Goal: Information Seeking & Learning: Learn about a topic

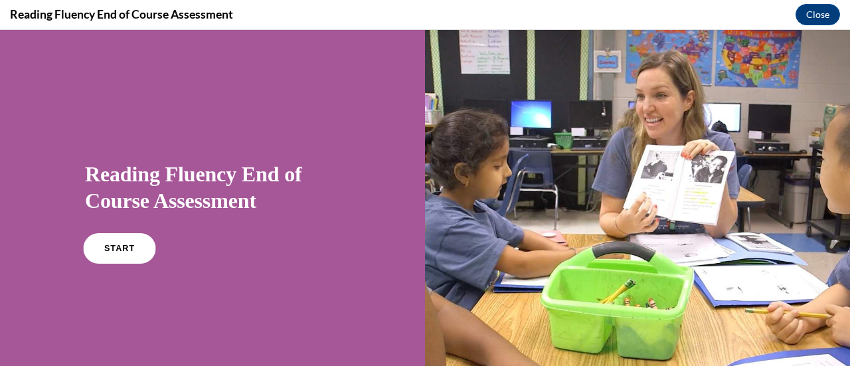
click at [112, 241] on link "START" at bounding box center [119, 248] width 72 height 31
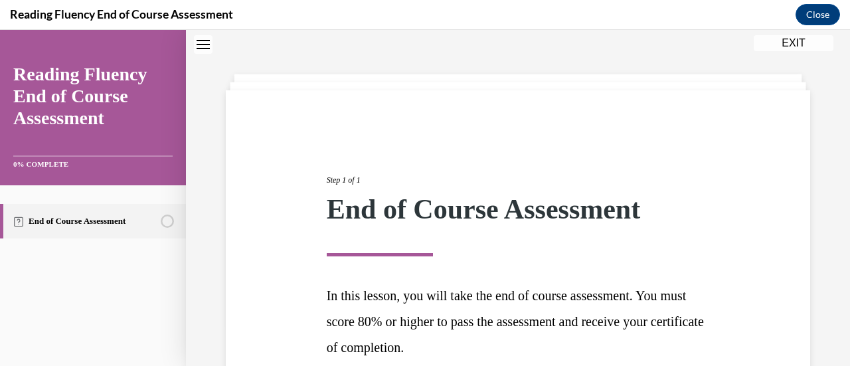
scroll to position [167, 0]
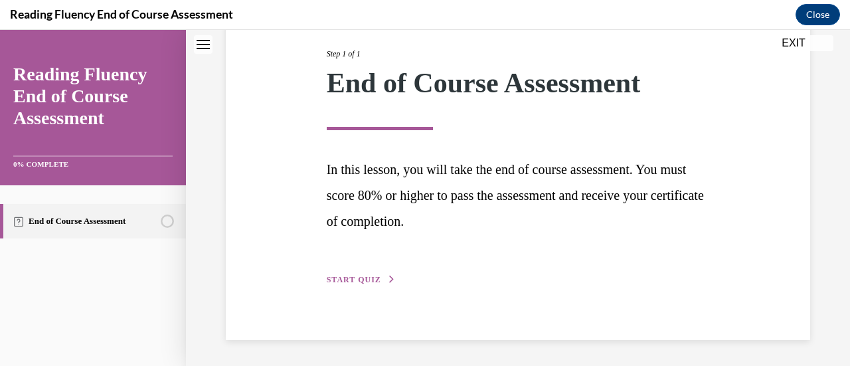
click at [323, 278] on div "Step 1 of 1 End of Course Assessment In this lesson, you will take the end of c…" at bounding box center [518, 152] width 403 height 270
click at [333, 274] on button "START QUIZ" at bounding box center [361, 280] width 69 height 12
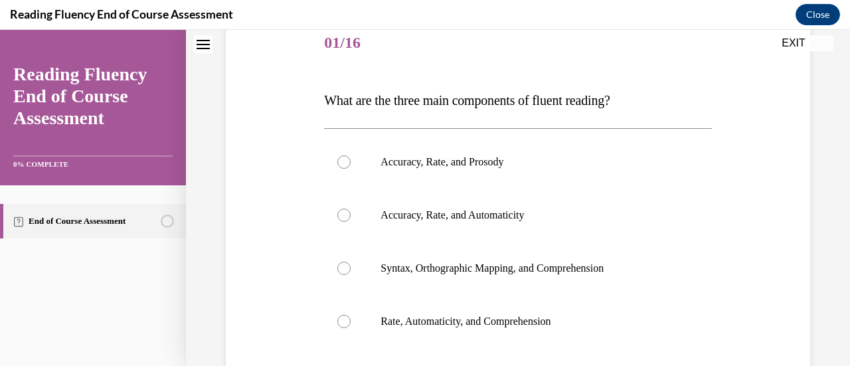
scroll to position [147, 0]
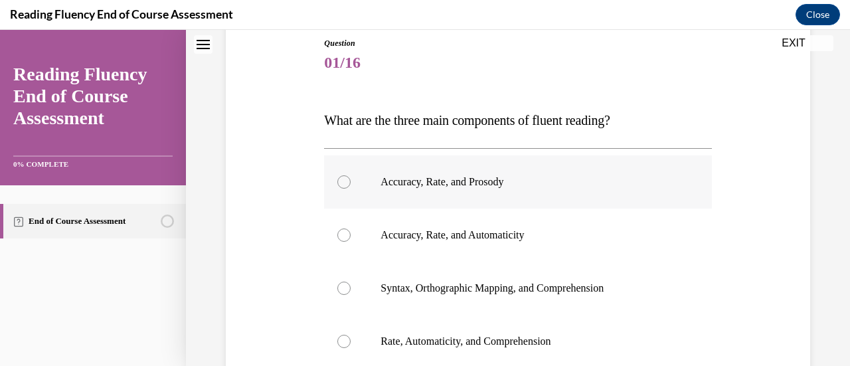
click at [354, 170] on label "Accuracy, Rate, and Prosody" at bounding box center [517, 181] width 387 height 53
click at [351, 175] on input "Accuracy, Rate, and Prosody" at bounding box center [343, 181] width 13 height 13
radio input "true"
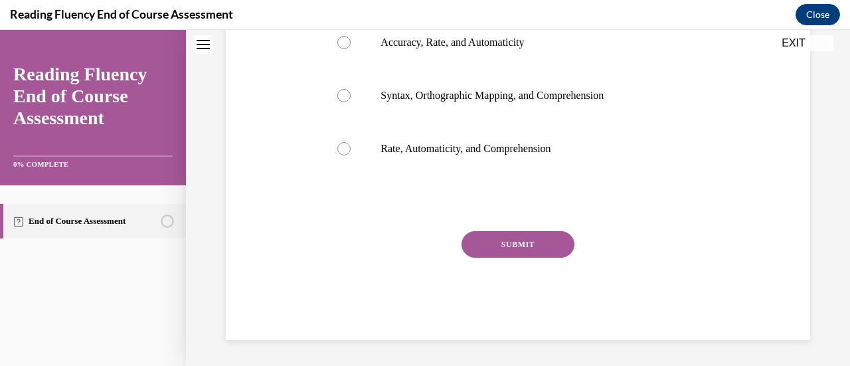
click at [510, 237] on button "SUBMIT" at bounding box center [517, 244] width 113 height 27
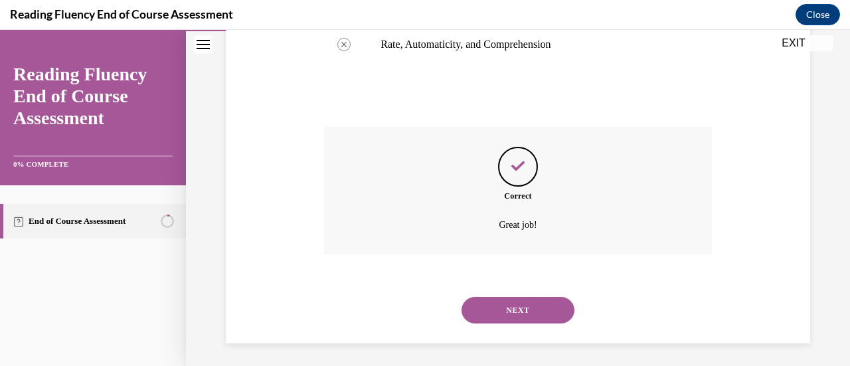
scroll to position [447, 0]
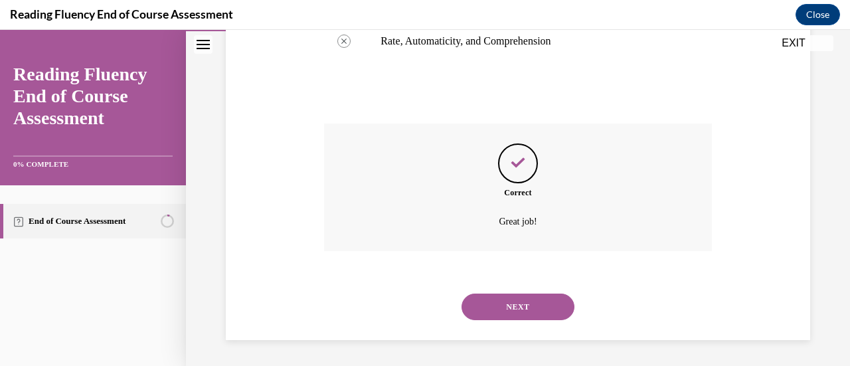
click at [512, 305] on button "NEXT" at bounding box center [517, 306] width 113 height 27
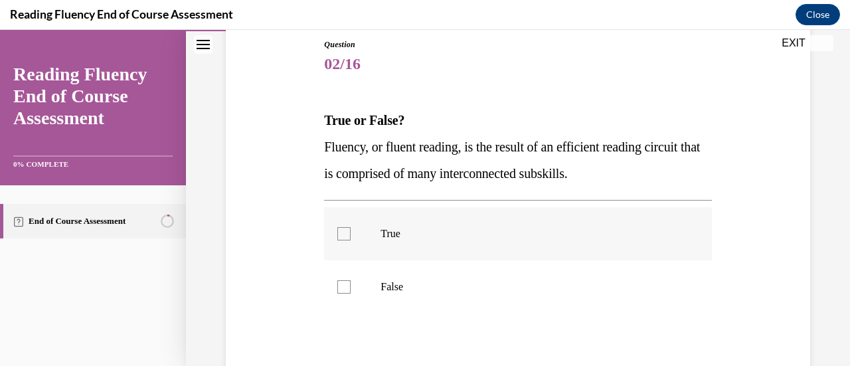
click at [413, 218] on label "True" at bounding box center [517, 233] width 387 height 53
click at [351, 227] on input "True" at bounding box center [343, 233] width 13 height 13
checkbox input "true"
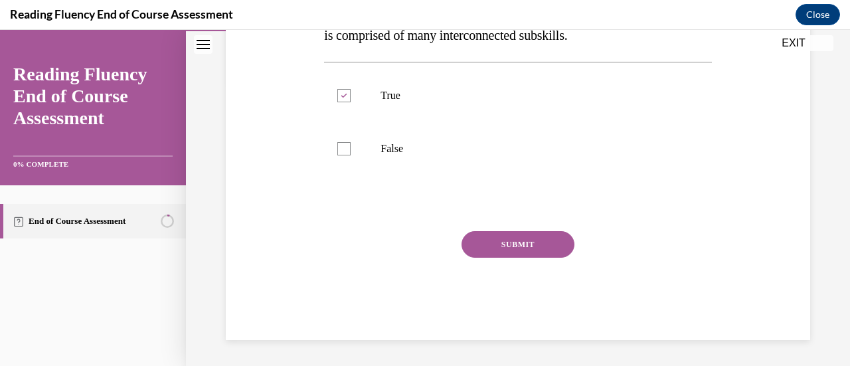
click at [485, 254] on button "SUBMIT" at bounding box center [517, 244] width 113 height 27
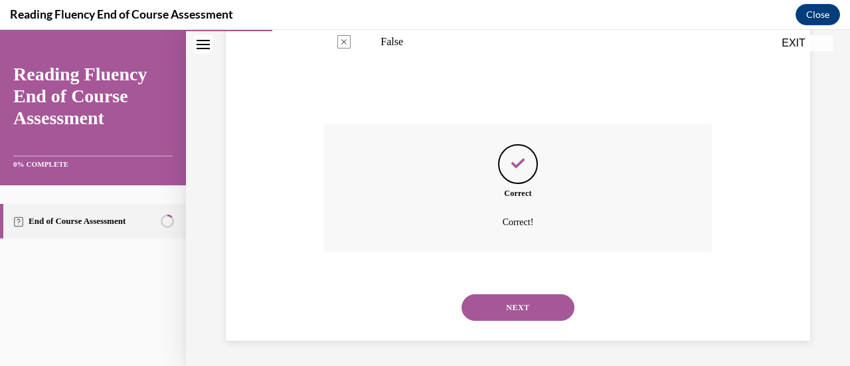
scroll to position [392, 0]
click at [493, 301] on button "NEXT" at bounding box center [517, 306] width 113 height 27
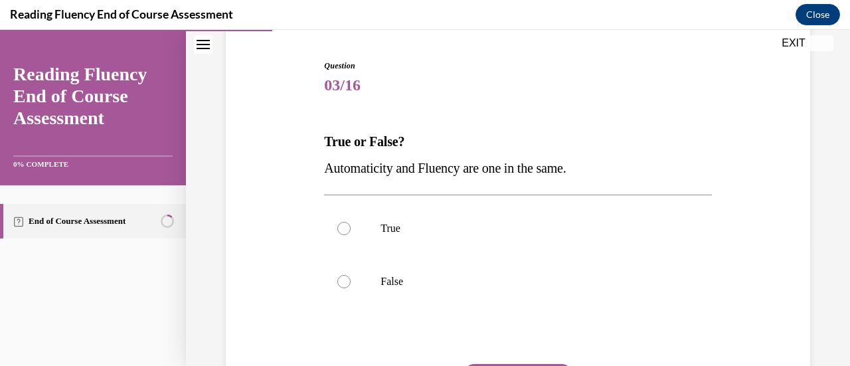
scroll to position [131, 0]
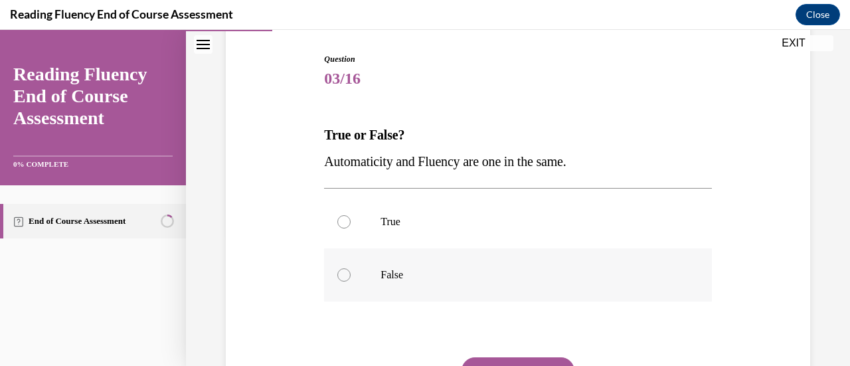
click at [382, 262] on label "False" at bounding box center [517, 274] width 387 height 53
click at [351, 268] on input "False" at bounding box center [343, 274] width 13 height 13
radio input "true"
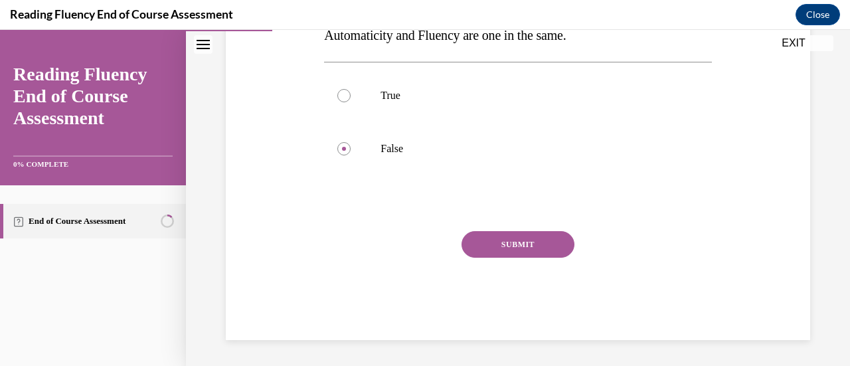
click at [519, 236] on button "SUBMIT" at bounding box center [517, 244] width 113 height 27
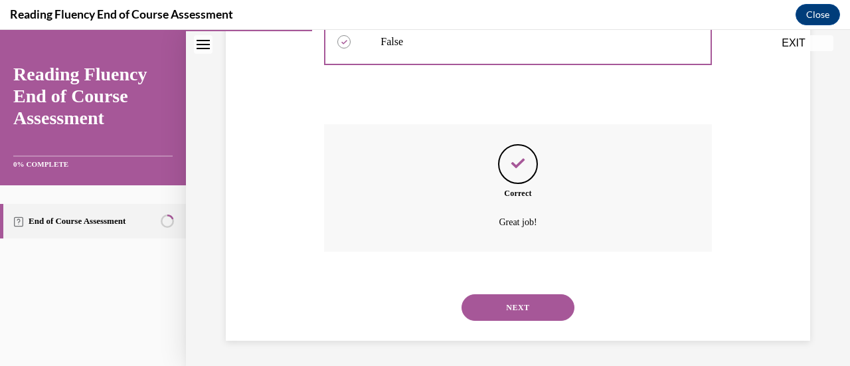
scroll to position [365, 0]
click at [528, 299] on button "NEXT" at bounding box center [517, 306] width 113 height 27
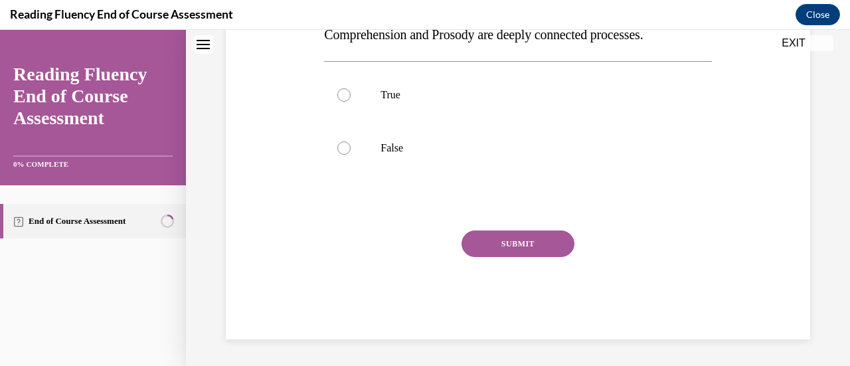
scroll to position [0, 0]
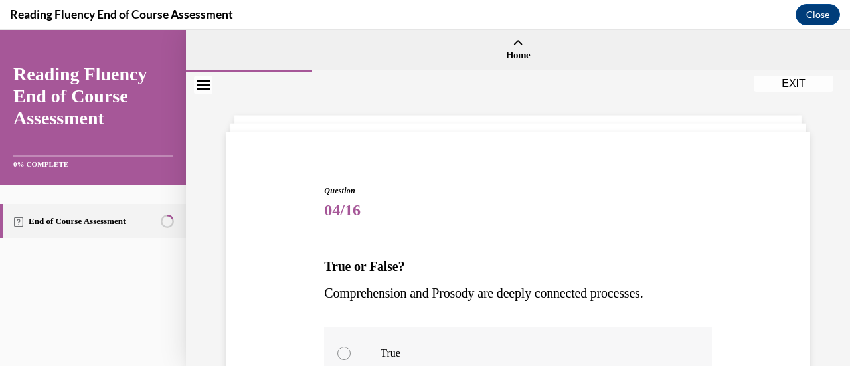
click at [488, 329] on label "True" at bounding box center [517, 353] width 387 height 53
click at [351, 347] on input "True" at bounding box center [343, 353] width 13 height 13
radio input "true"
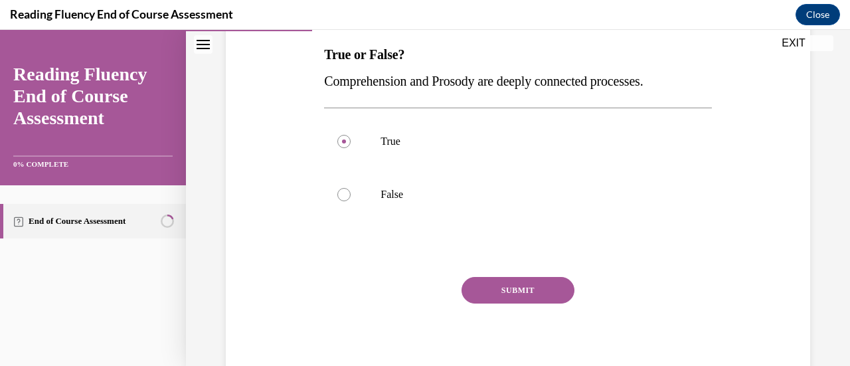
click at [499, 298] on button "SUBMIT" at bounding box center [517, 290] width 113 height 27
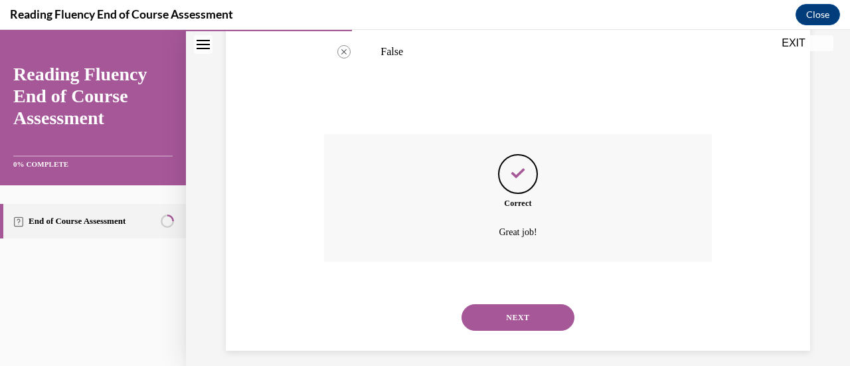
scroll to position [365, 0]
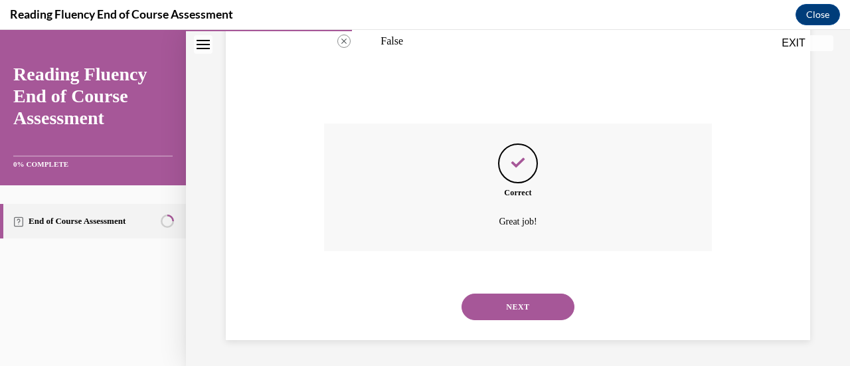
click at [498, 305] on button "NEXT" at bounding box center [517, 306] width 113 height 27
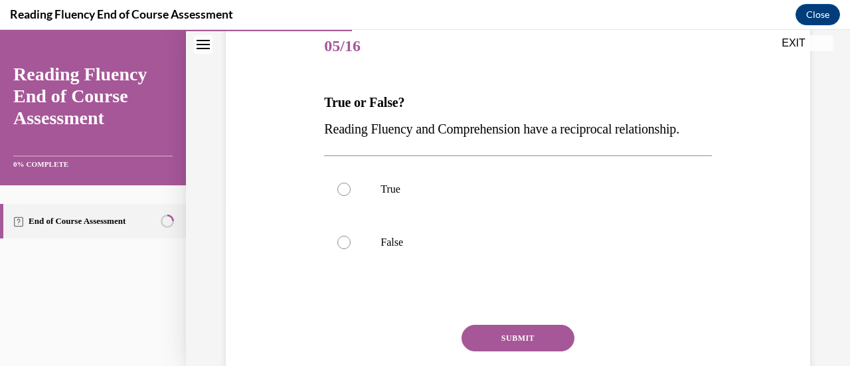
scroll to position [165, 0]
click at [406, 195] on p "True" at bounding box center [528, 188] width 297 height 13
click at [351, 195] on input "True" at bounding box center [343, 188] width 13 height 13
radio input "true"
click at [502, 351] on button "SUBMIT" at bounding box center [517, 337] width 113 height 27
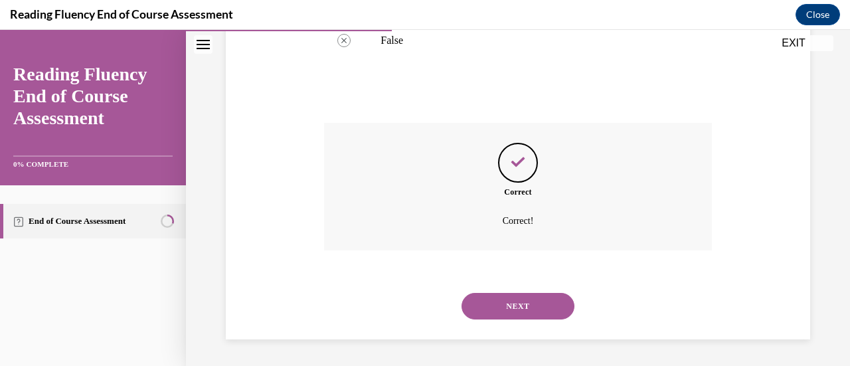
scroll to position [392, 0]
click at [520, 310] on button "NEXT" at bounding box center [517, 306] width 113 height 27
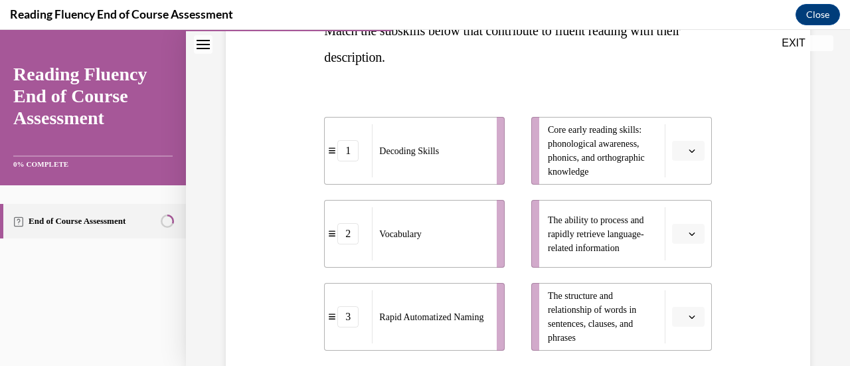
scroll to position [236, 0]
click at [678, 157] on button "button" at bounding box center [688, 150] width 33 height 20
click at [677, 229] on div "2" at bounding box center [677, 232] width 33 height 27
click at [677, 240] on button "button" at bounding box center [688, 233] width 33 height 20
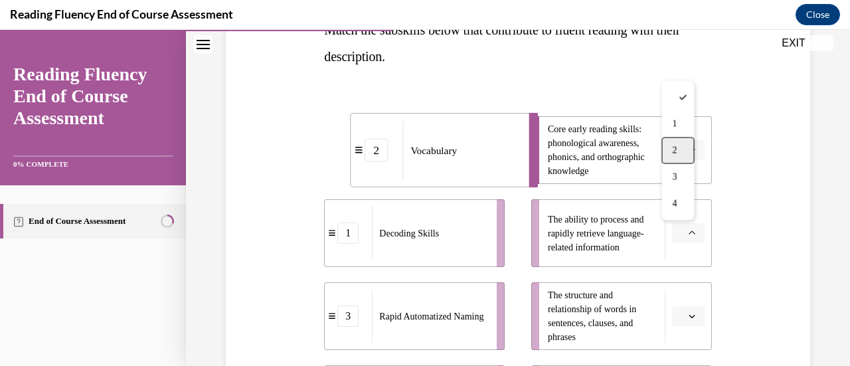
click at [681, 156] on div "2" at bounding box center [677, 150] width 33 height 27
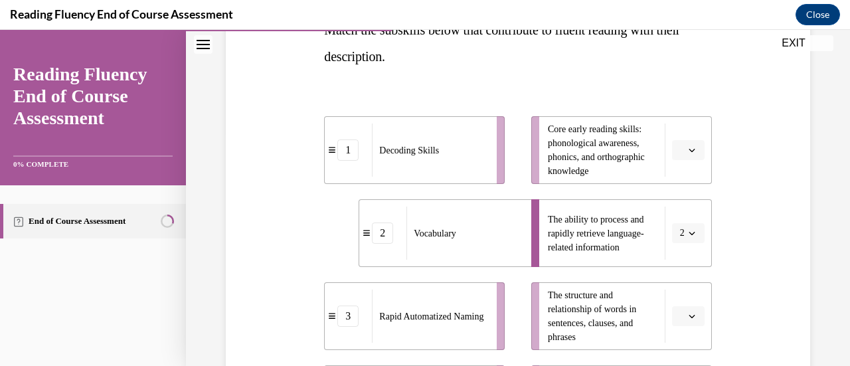
click at [684, 143] on button "button" at bounding box center [688, 150] width 33 height 20
click at [681, 224] on div "2" at bounding box center [677, 232] width 33 height 27
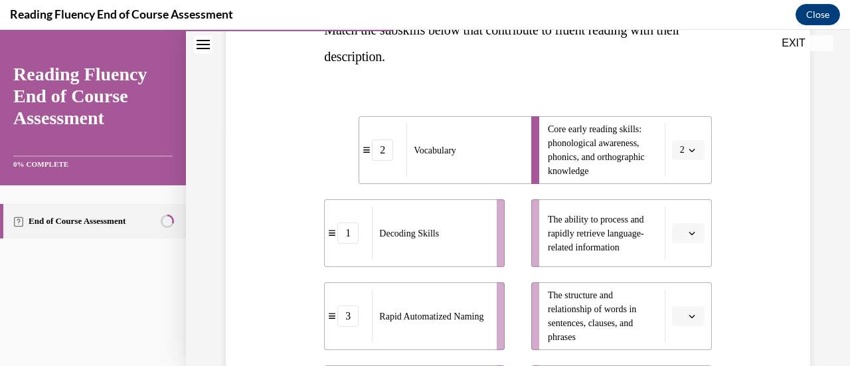
click at [688, 232] on icon "button" at bounding box center [691, 233] width 7 height 7
click at [677, 200] on div "4" at bounding box center [677, 204] width 33 height 27
click at [680, 315] on span "Please select an option" at bounding box center [682, 315] width 5 height 13
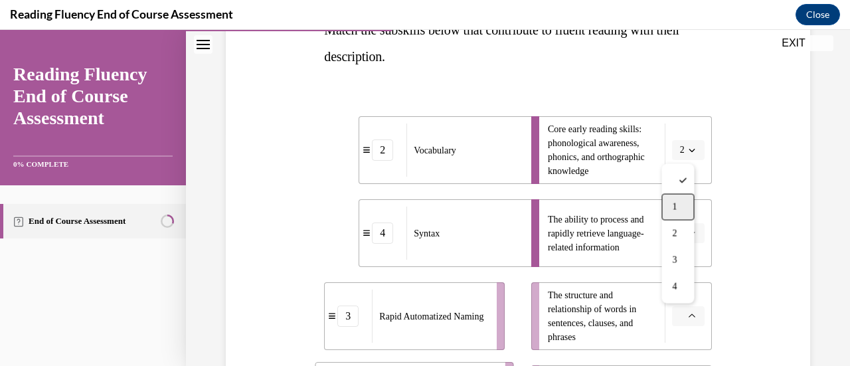
click at [673, 214] on div "1" at bounding box center [677, 207] width 33 height 27
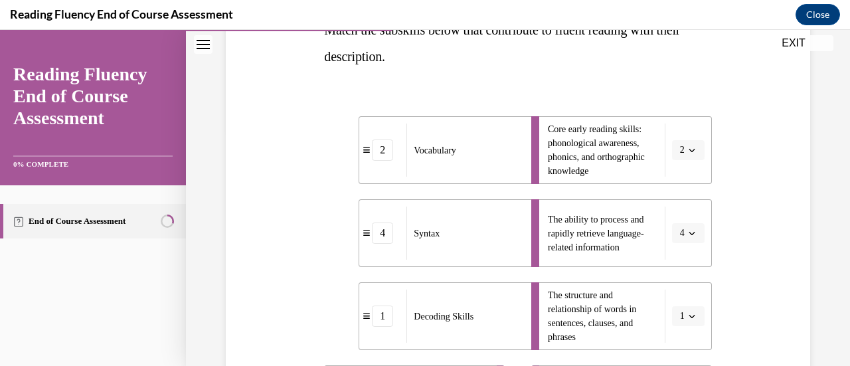
click at [727, 226] on div "Question 06/16 Match the subskills below that contribute to fluent reading with…" at bounding box center [517, 252] width 591 height 689
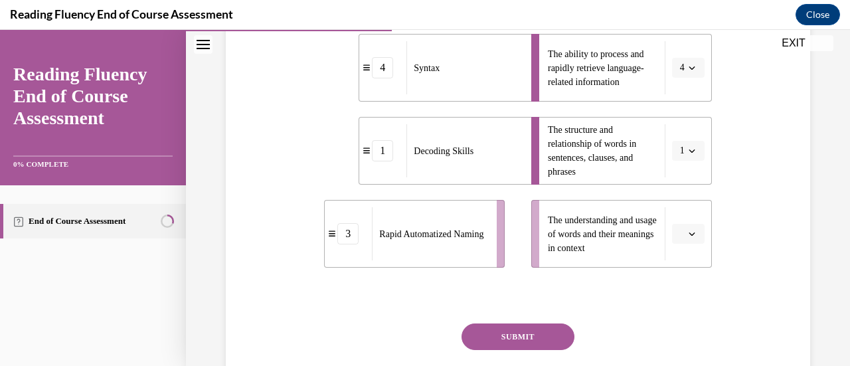
scroll to position [406, 0]
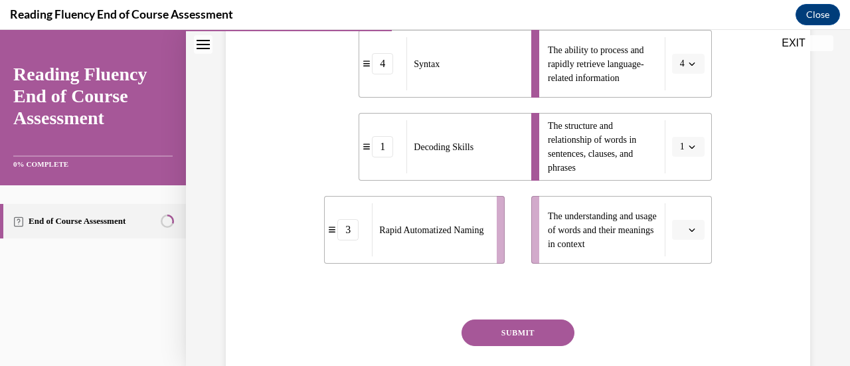
click at [688, 232] on icon "button" at bounding box center [691, 229] width 7 height 7
click at [677, 181] on div "3" at bounding box center [677, 173] width 33 height 27
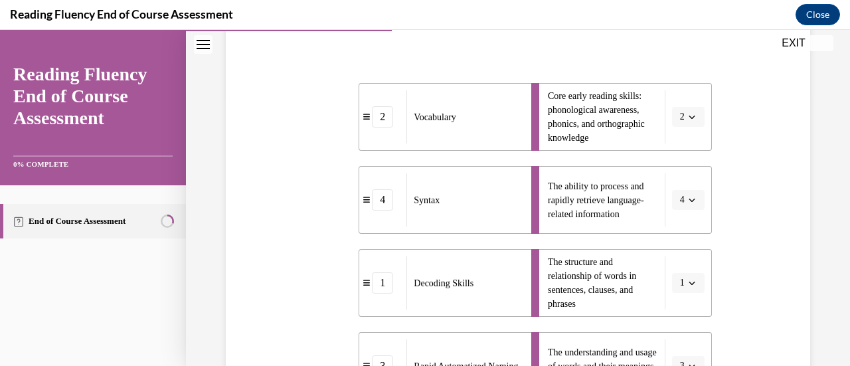
scroll to position [269, 0]
click at [382, 130] on li "2 Vocabulary" at bounding box center [448, 118] width 181 height 68
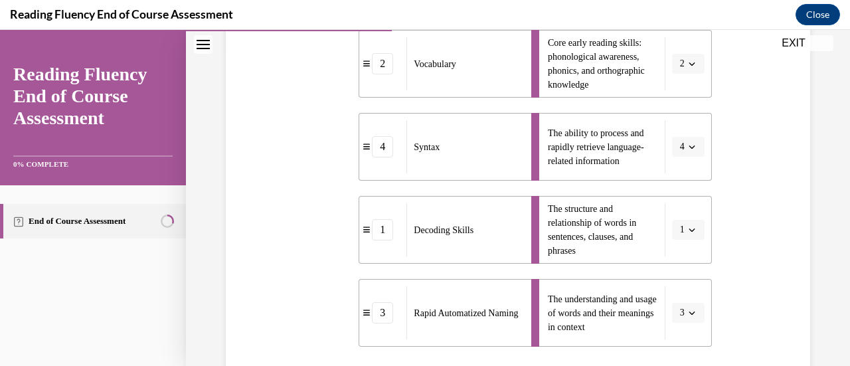
scroll to position [323, 0]
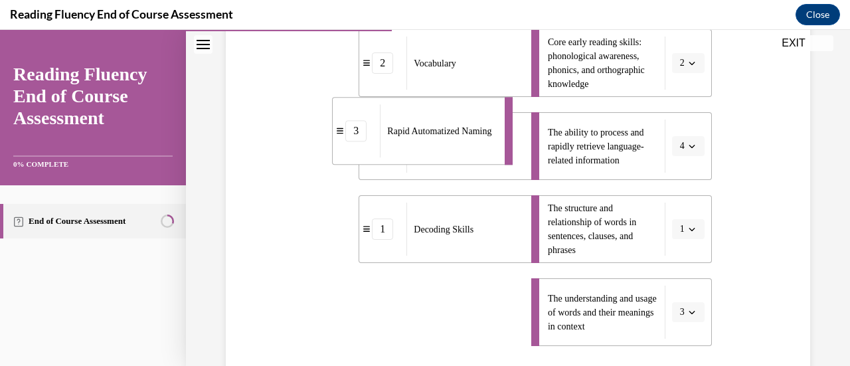
drag, startPoint x: 437, startPoint y: 301, endPoint x: 411, endPoint y: 120, distance: 182.5
click at [411, 126] on span "Rapid Automatized Naming" at bounding box center [439, 131] width 104 height 10
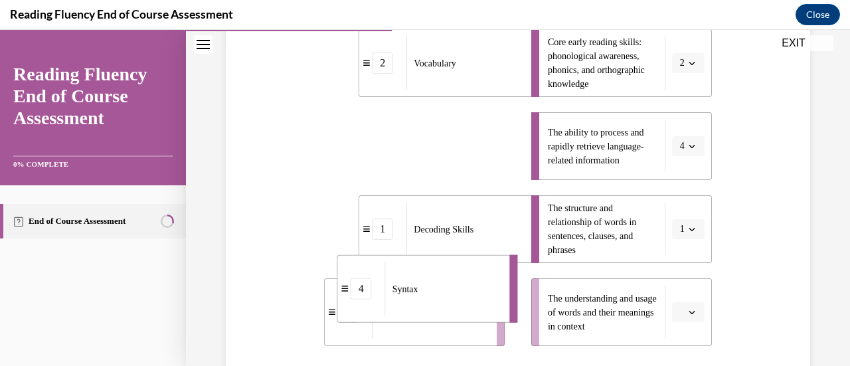
drag, startPoint x: 412, startPoint y: 147, endPoint x: 390, endPoint y: 290, distance: 145.1
click at [392, 290] on span "Syntax" at bounding box center [405, 288] width 26 height 10
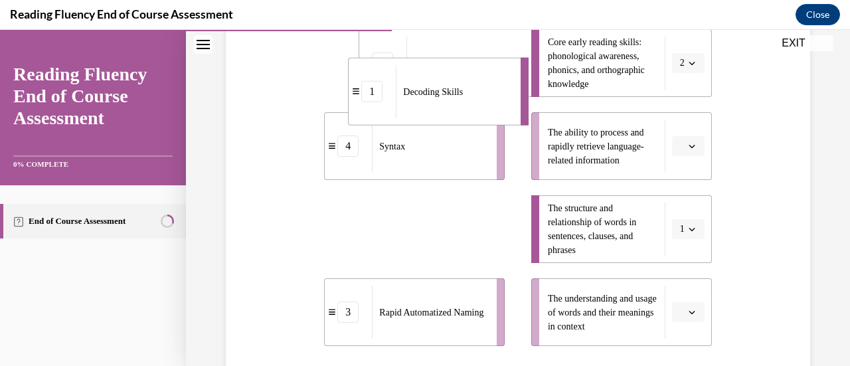
drag, startPoint x: 400, startPoint y: 260, endPoint x: 388, endPoint y: 110, distance: 151.2
click at [388, 110] on li "1 Decoding Skills" at bounding box center [438, 92] width 181 height 68
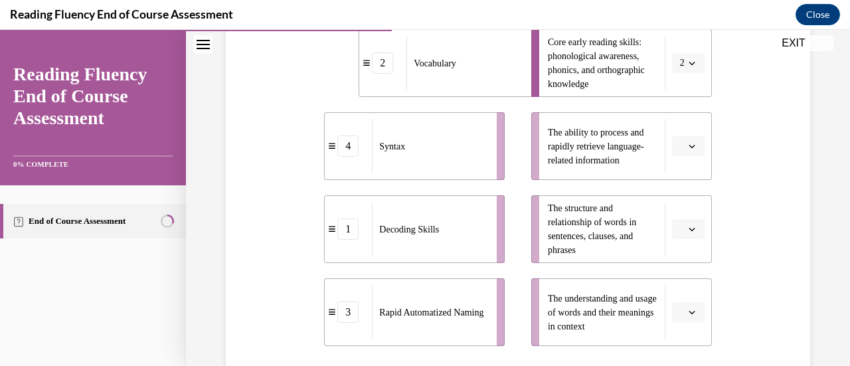
click at [447, 62] on span "Vocabulary" at bounding box center [435, 63] width 42 height 10
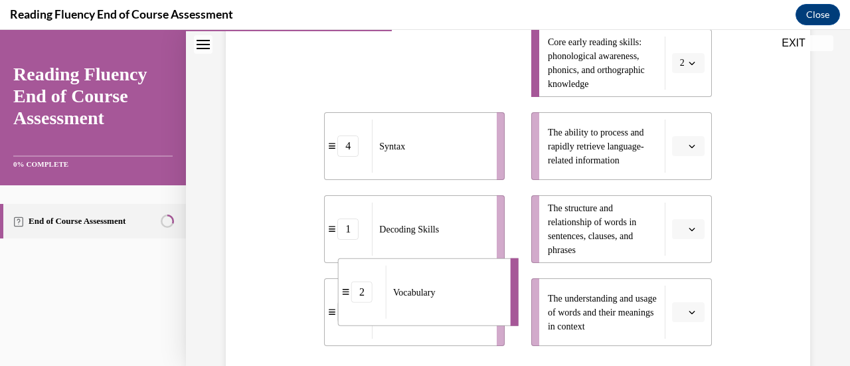
drag, startPoint x: 447, startPoint y: 62, endPoint x: 425, endPoint y: 291, distance: 230.1
click at [425, 291] on span "Vocabulary" at bounding box center [414, 292] width 42 height 10
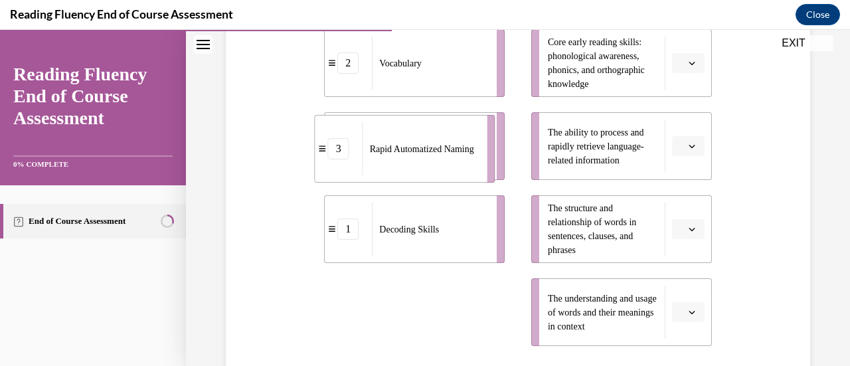
drag, startPoint x: 424, startPoint y: 297, endPoint x: 413, endPoint y: 125, distance: 172.3
click at [413, 142] on span "Rapid Automatized Naming" at bounding box center [422, 149] width 104 height 14
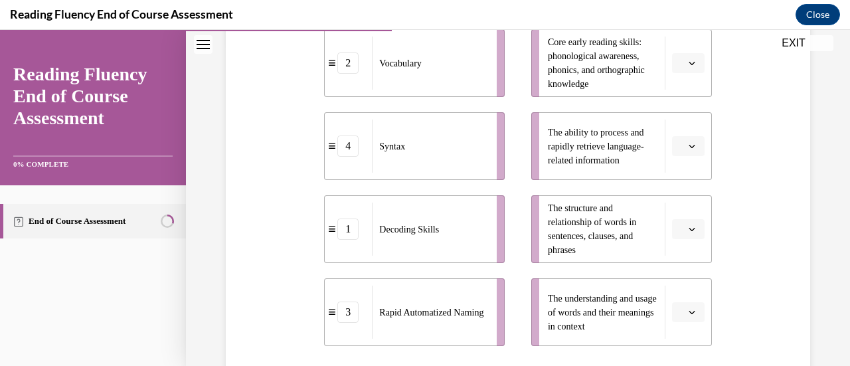
click at [687, 307] on span "button" at bounding box center [691, 311] width 9 height 9
click at [680, 144] on span "Please select an option" at bounding box center [682, 145] width 5 height 13
click at [672, 277] on span "4" at bounding box center [674, 281] width 5 height 11
click at [345, 240] on li "1 Decoding Skills" at bounding box center [414, 229] width 181 height 68
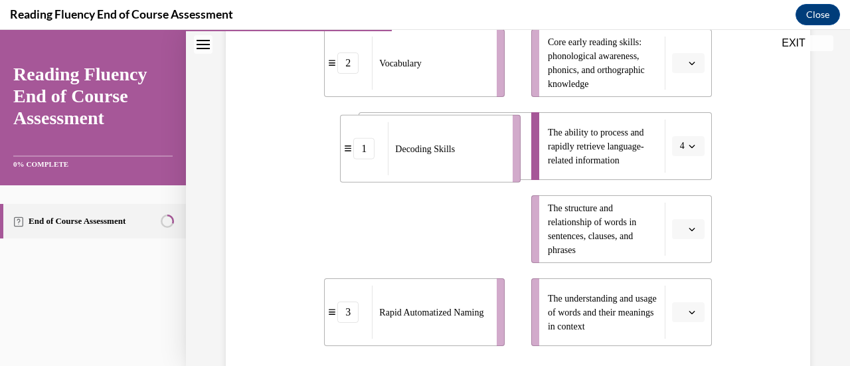
drag, startPoint x: 345, startPoint y: 240, endPoint x: 357, endPoint y: 157, distance: 84.5
click at [357, 157] on li "1 Decoding Skills" at bounding box center [430, 149] width 181 height 68
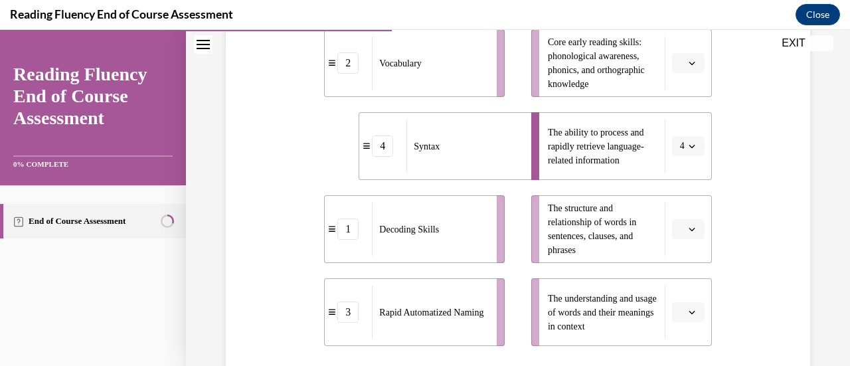
click at [645, 66] on span "Core early reading skills: phonological awareness, phonics, and orthographic kn…" at bounding box center [596, 63] width 97 height 52
click at [687, 64] on span "button" at bounding box center [691, 62] width 9 height 9
click at [672, 138] on div "2" at bounding box center [677, 145] width 33 height 27
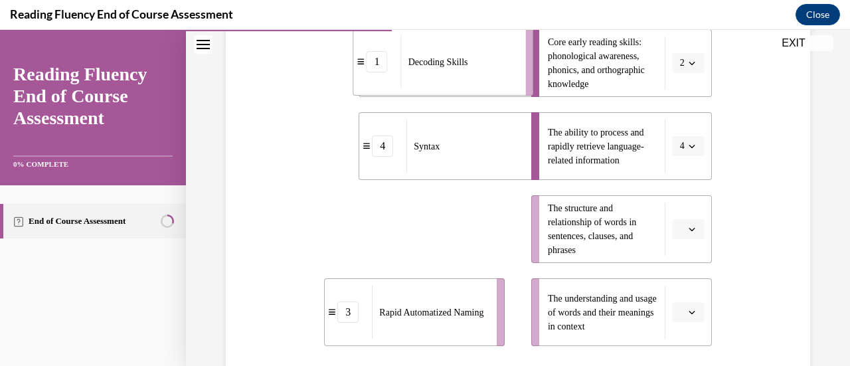
drag, startPoint x: 424, startPoint y: 249, endPoint x: 453, endPoint y: 82, distance: 169.9
click at [453, 82] on div "Decoding Skills" at bounding box center [459, 61] width 116 height 53
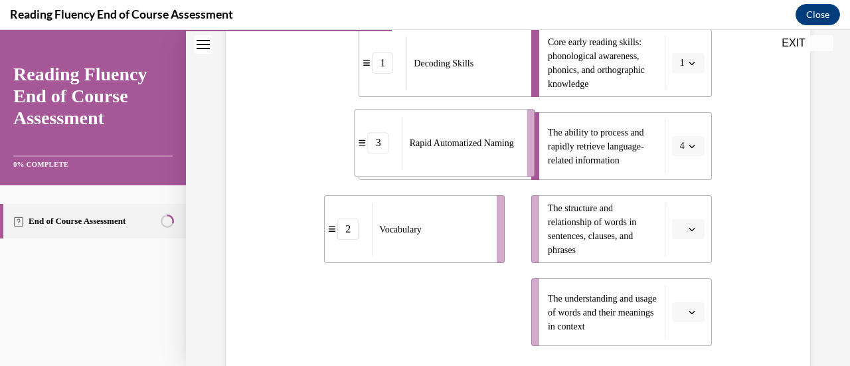
drag, startPoint x: 409, startPoint y: 313, endPoint x: 441, endPoint y: 141, distance: 174.9
click at [441, 141] on span "Rapid Automatized Naming" at bounding box center [462, 143] width 104 height 14
click at [412, 226] on span "Vocabulary" at bounding box center [400, 229] width 42 height 10
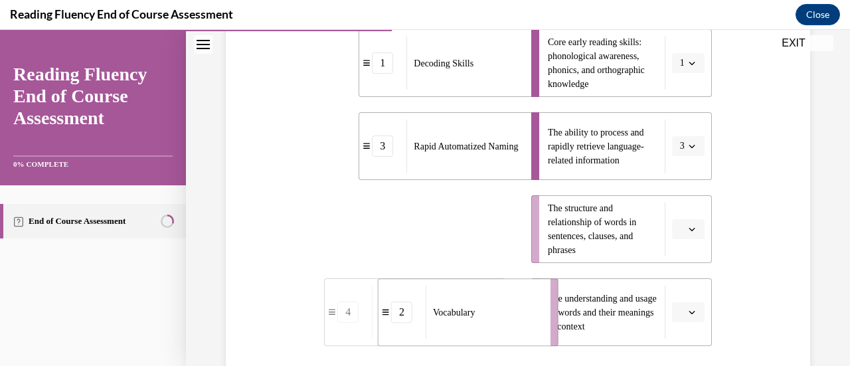
drag, startPoint x: 412, startPoint y: 226, endPoint x: 465, endPoint y: 306, distance: 96.3
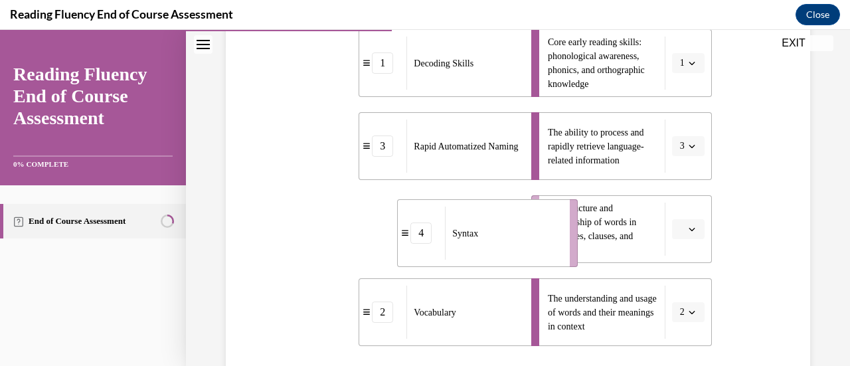
drag, startPoint x: 459, startPoint y: 257, endPoint x: 501, endPoint y: 256, distance: 41.2
click at [501, 256] on div "Syntax" at bounding box center [503, 232] width 116 height 53
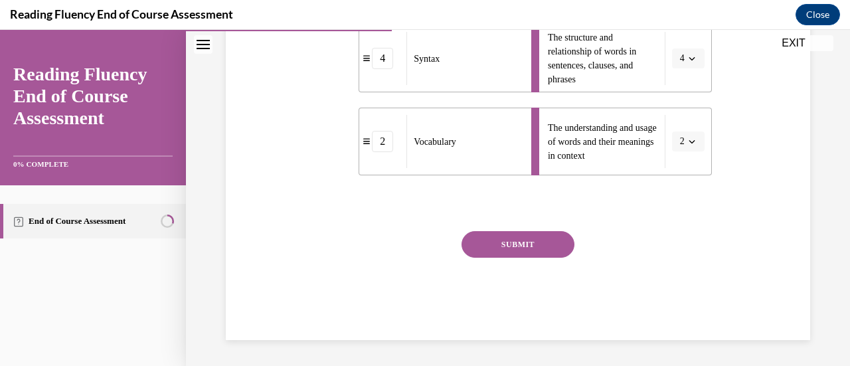
click at [520, 248] on button "SUBMIT" at bounding box center [517, 244] width 113 height 27
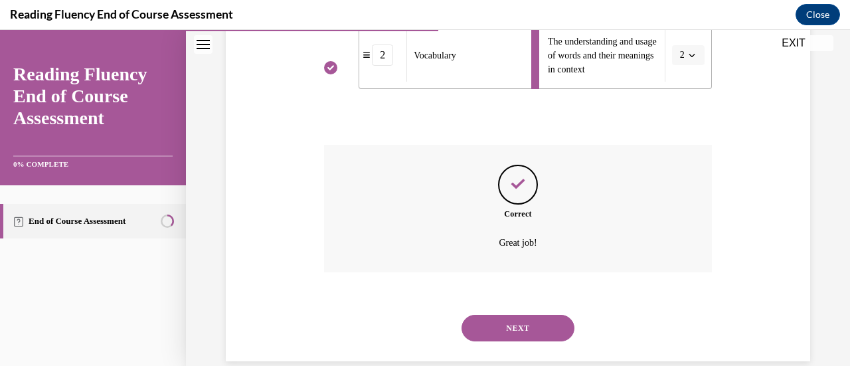
scroll to position [578, 0]
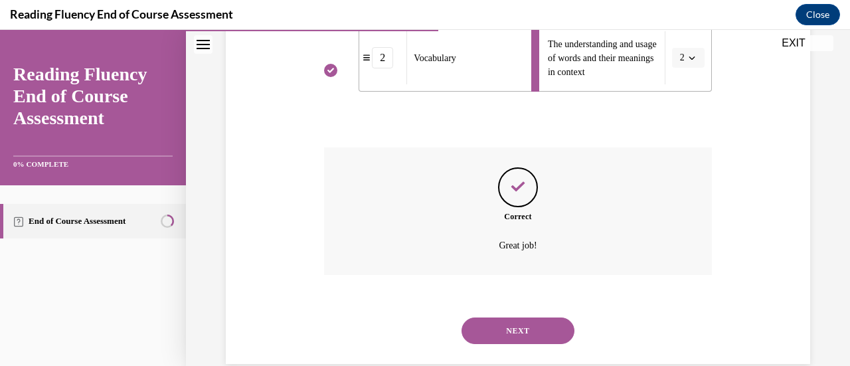
click at [512, 356] on div "NEXT" at bounding box center [517, 330] width 387 height 53
click at [516, 325] on button "NEXT" at bounding box center [517, 330] width 113 height 27
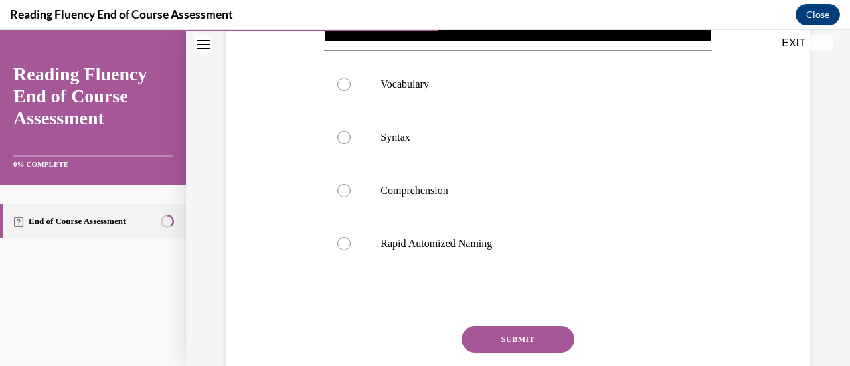
scroll to position [499, 0]
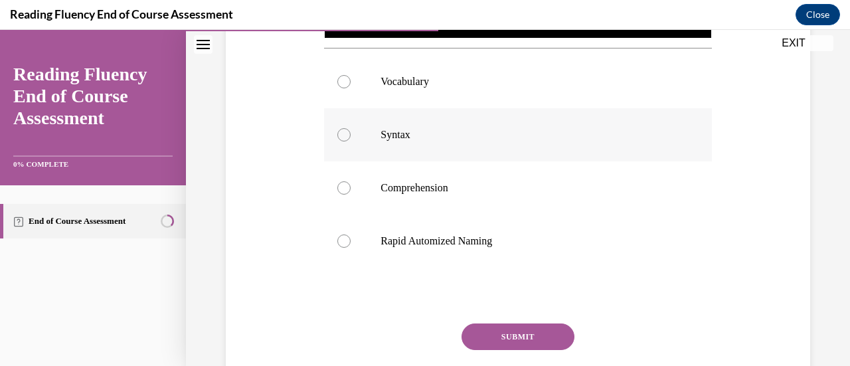
click at [490, 139] on label "Syntax" at bounding box center [517, 134] width 387 height 53
click at [351, 139] on input "Syntax" at bounding box center [343, 134] width 13 height 13
radio input "true"
click at [510, 331] on button "SUBMIT" at bounding box center [517, 336] width 113 height 27
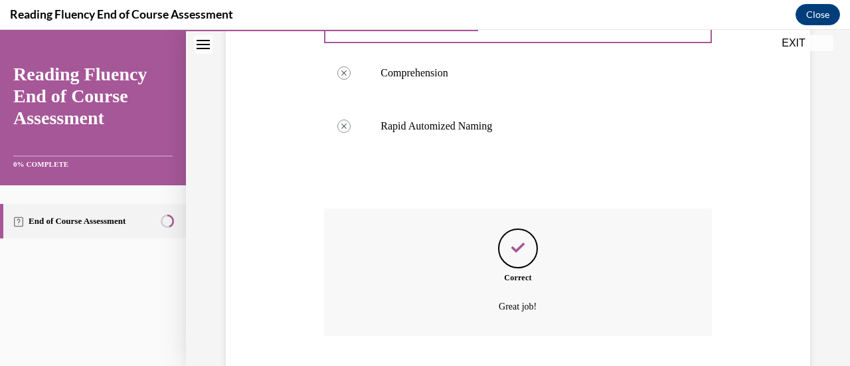
scroll to position [695, 0]
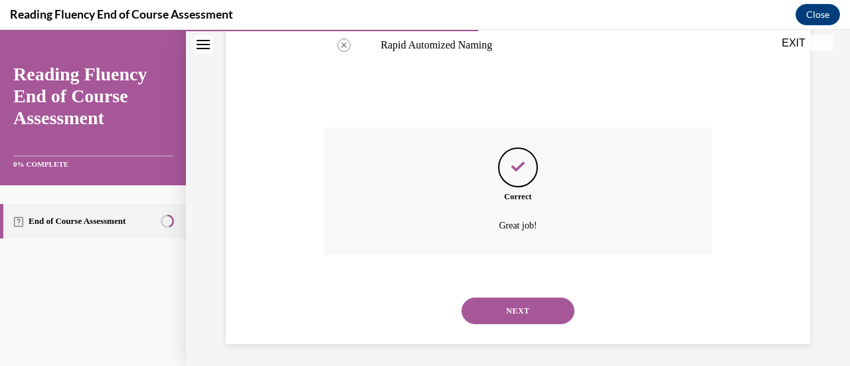
click at [515, 306] on button "NEXT" at bounding box center [517, 310] width 113 height 27
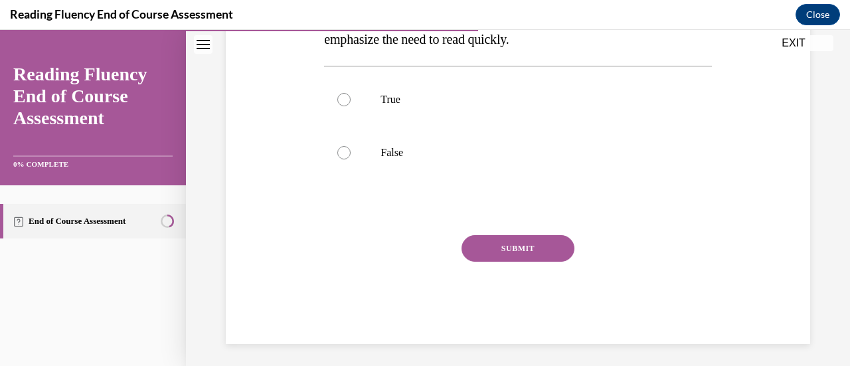
scroll to position [284, 0]
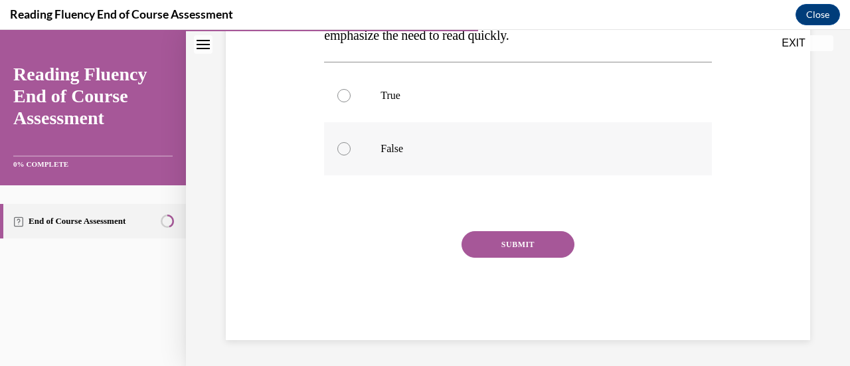
click at [502, 168] on label "False" at bounding box center [517, 148] width 387 height 53
click at [351, 155] on input "False" at bounding box center [343, 148] width 13 height 13
radio input "true"
click at [504, 246] on button "SUBMIT" at bounding box center [517, 244] width 113 height 27
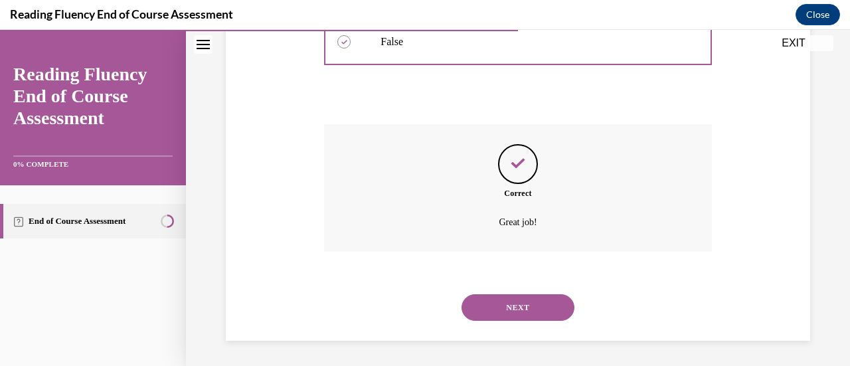
scroll to position [392, 0]
click at [494, 303] on button "NEXT" at bounding box center [517, 306] width 113 height 27
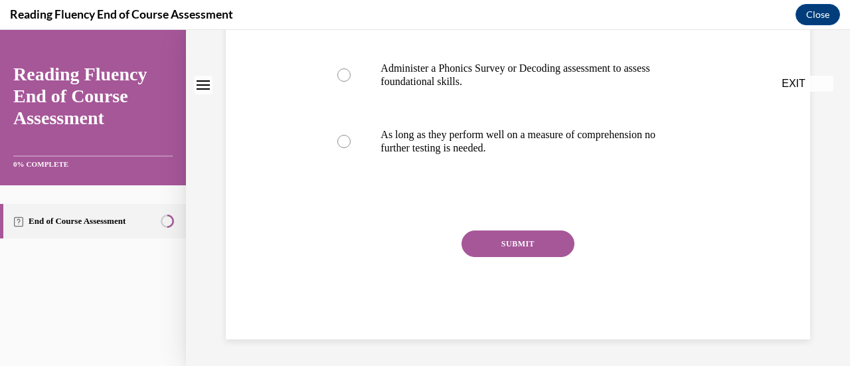
scroll to position [0, 0]
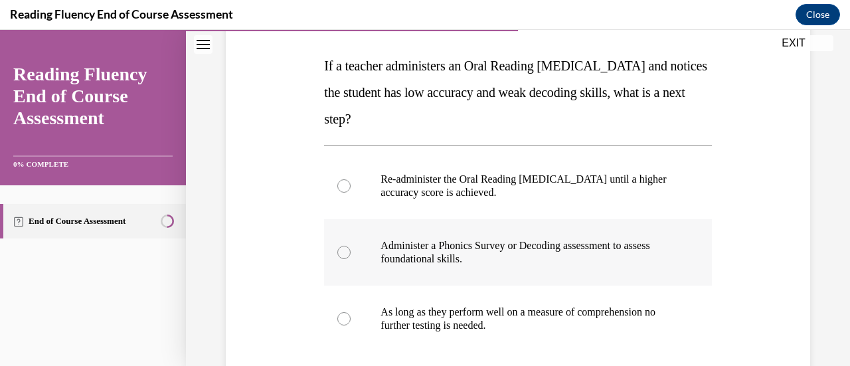
click at [490, 256] on p "Administer a Phonics Survey or Decoding assessment to assess foundational skill…" at bounding box center [528, 252] width 297 height 27
click at [351, 256] on input "Administer a Phonics Survey or Decoding assessment to assess foundational skill…" at bounding box center [343, 252] width 13 height 13
radio input "true"
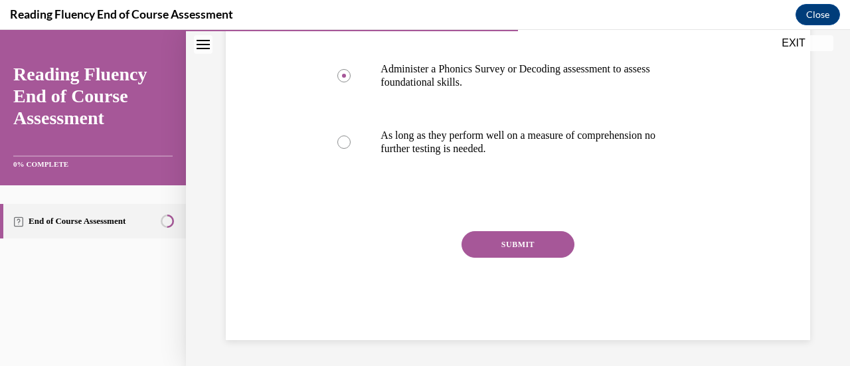
click at [491, 250] on button "SUBMIT" at bounding box center [517, 244] width 113 height 27
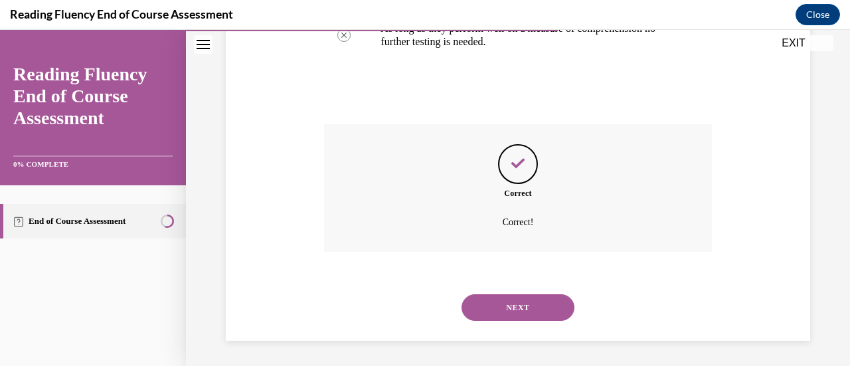
scroll to position [485, 0]
click at [519, 305] on button "NEXT" at bounding box center [517, 306] width 113 height 27
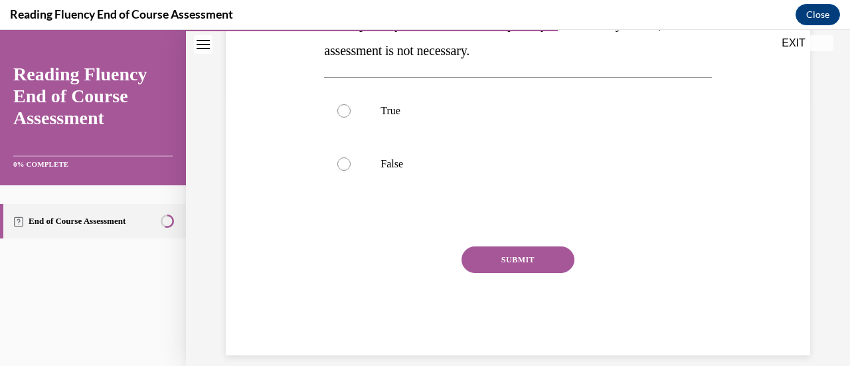
scroll to position [274, 0]
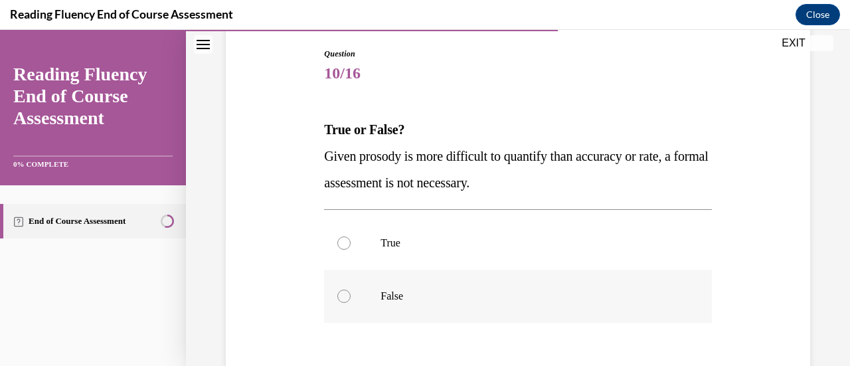
click at [481, 307] on label "False" at bounding box center [517, 296] width 387 height 53
click at [351, 303] on input "False" at bounding box center [343, 295] width 13 height 13
radio input "true"
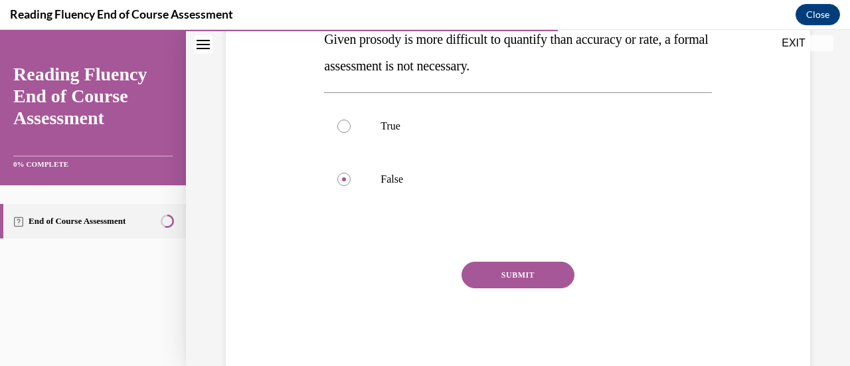
click at [501, 272] on button "SUBMIT" at bounding box center [517, 275] width 113 height 27
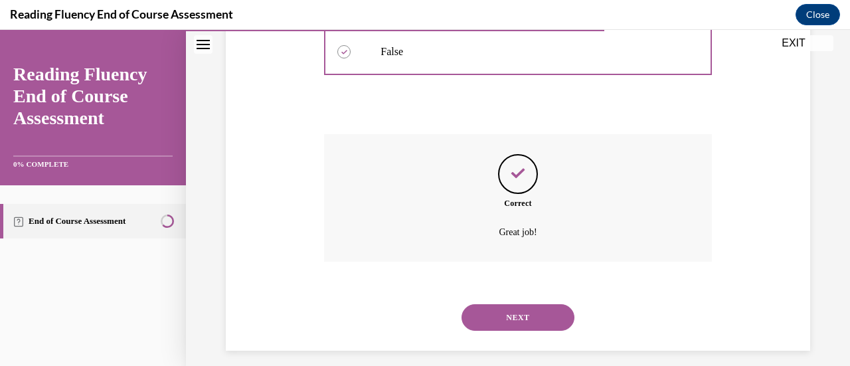
scroll to position [392, 0]
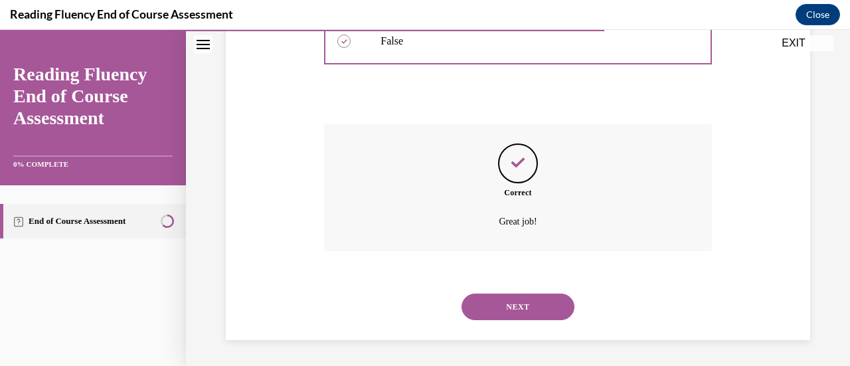
click at [508, 303] on button "NEXT" at bounding box center [517, 306] width 113 height 27
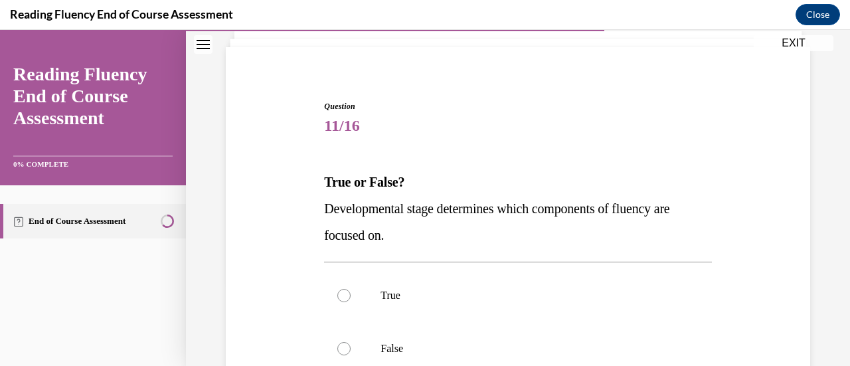
scroll to position [86, 0]
click at [507, 282] on label "True" at bounding box center [517, 294] width 387 height 53
click at [351, 287] on input "True" at bounding box center [343, 293] width 13 height 13
radio input "true"
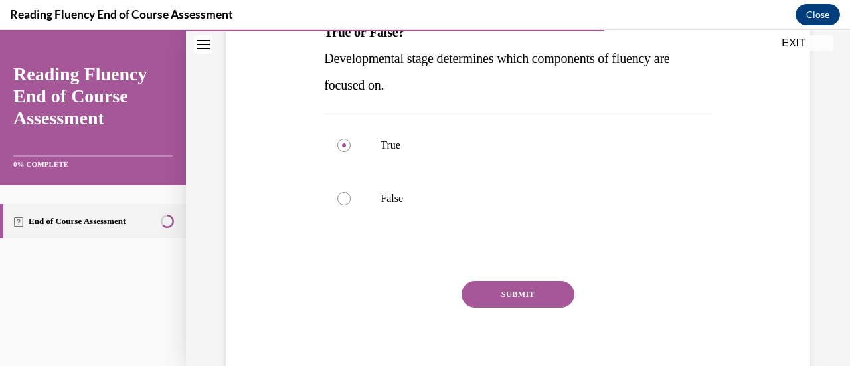
click at [507, 282] on button "SUBMIT" at bounding box center [517, 294] width 113 height 27
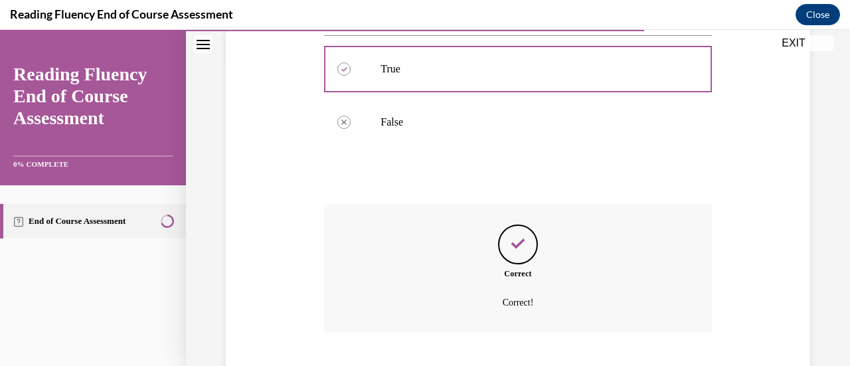
scroll to position [392, 0]
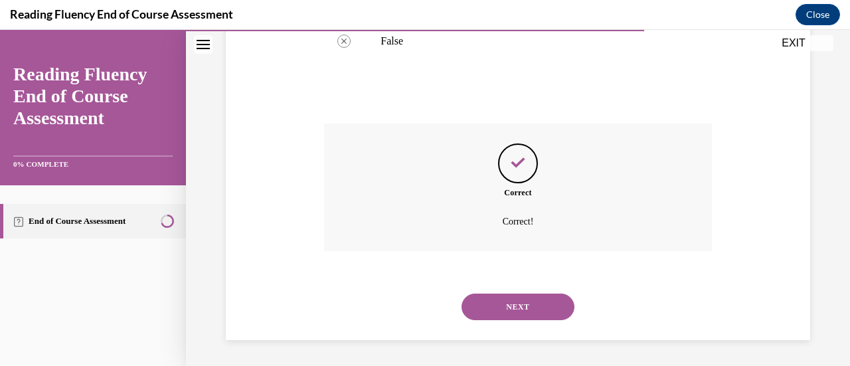
click at [517, 303] on button "NEXT" at bounding box center [517, 306] width 113 height 27
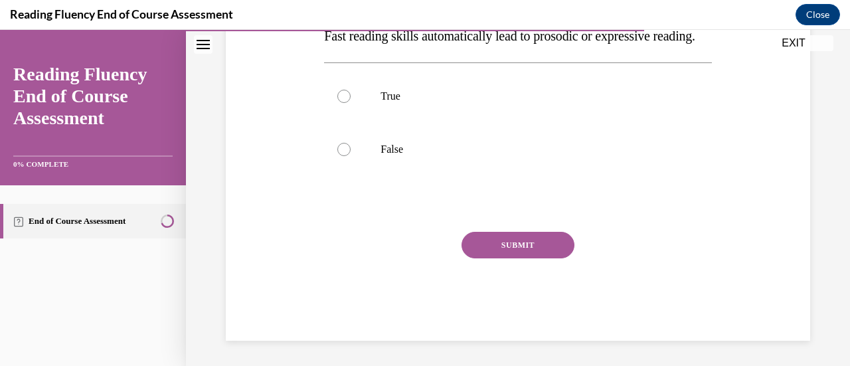
scroll to position [284, 0]
click at [536, 165] on label "False" at bounding box center [517, 147] width 387 height 53
click at [351, 155] on input "False" at bounding box center [343, 147] width 13 height 13
radio input "true"
click at [529, 265] on div "SUBMIT" at bounding box center [517, 263] width 387 height 66
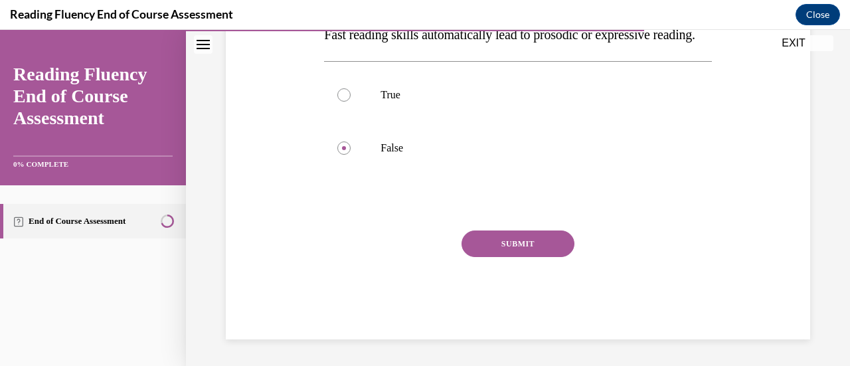
click at [528, 248] on button "SUBMIT" at bounding box center [517, 243] width 113 height 27
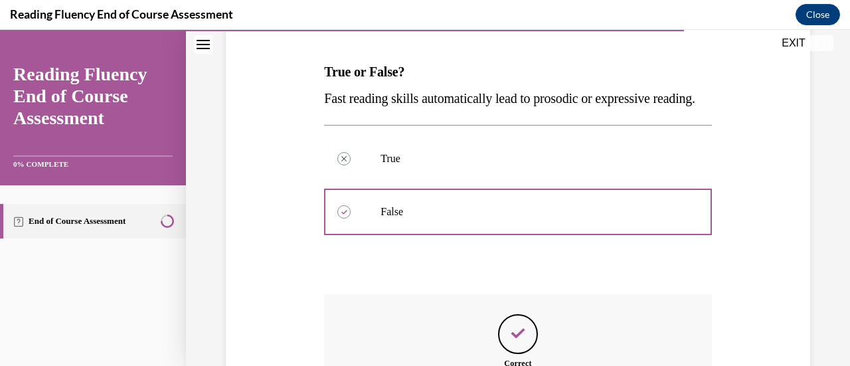
scroll to position [197, 0]
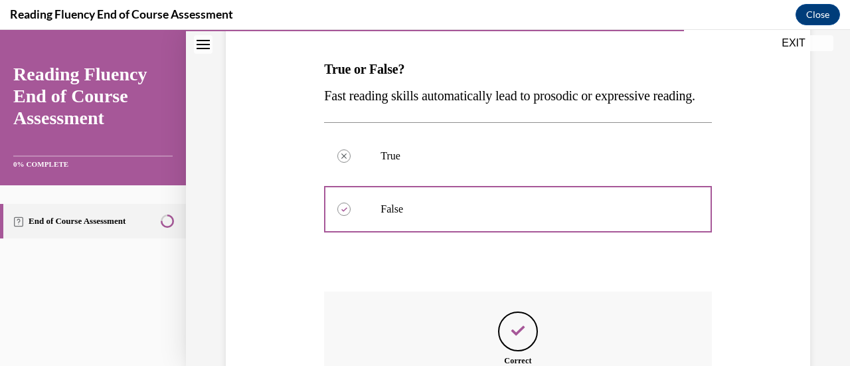
click at [518, 341] on icon "Feedback" at bounding box center [518, 331] width 20 height 20
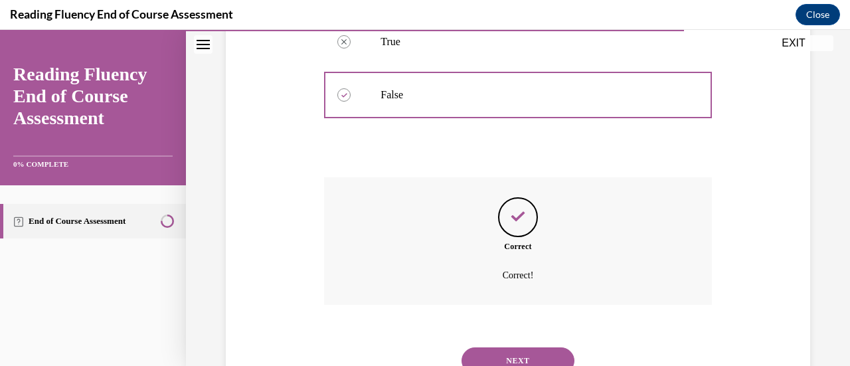
scroll to position [392, 0]
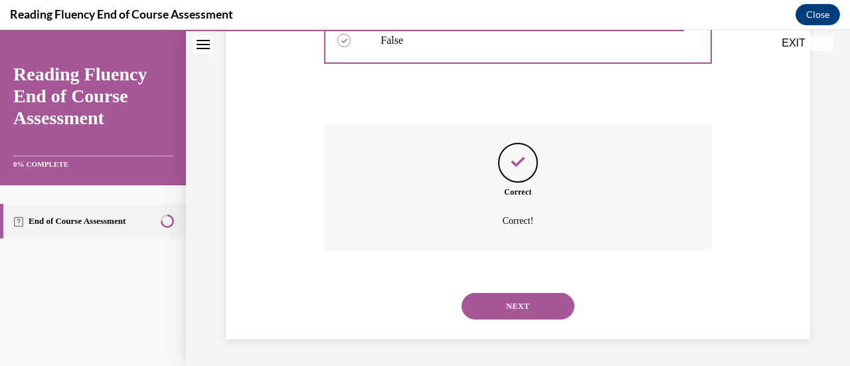
click at [502, 307] on button "NEXT" at bounding box center [517, 306] width 113 height 27
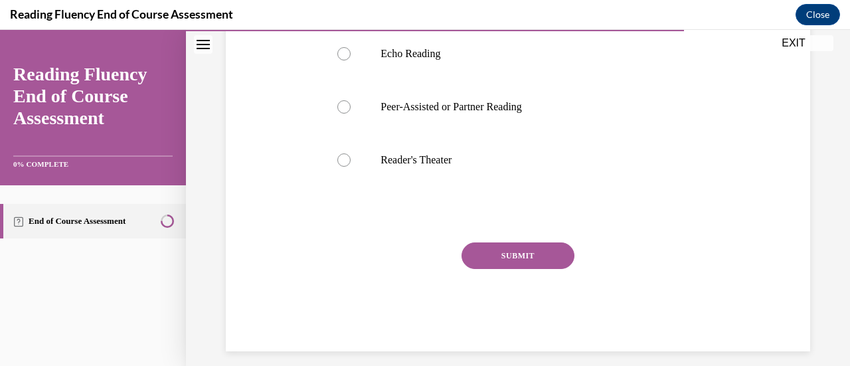
scroll to position [353, 0]
click at [517, 133] on label "Peer-Assisted or Partner Reading" at bounding box center [517, 106] width 387 height 53
click at [351, 113] on input "Peer-Assisted or Partner Reading" at bounding box center [343, 106] width 13 height 13
radio input "true"
click at [528, 268] on button "SUBMIT" at bounding box center [517, 255] width 113 height 27
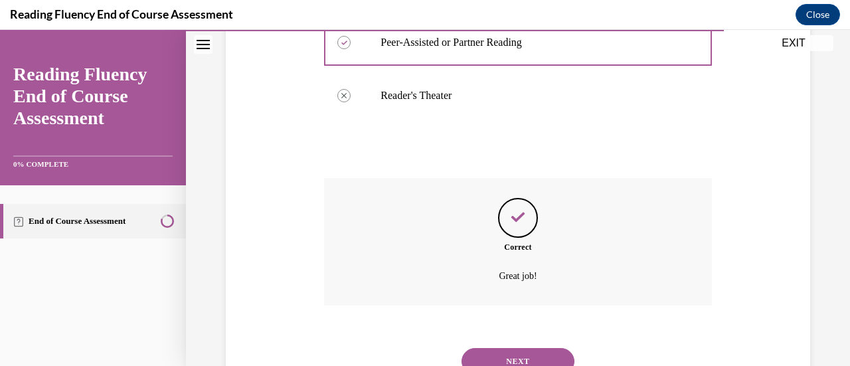
scroll to position [498, 0]
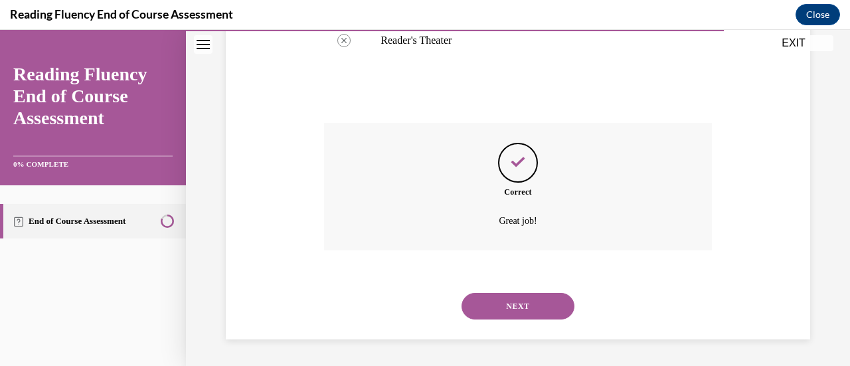
click at [525, 307] on button "NEXT" at bounding box center [517, 306] width 113 height 27
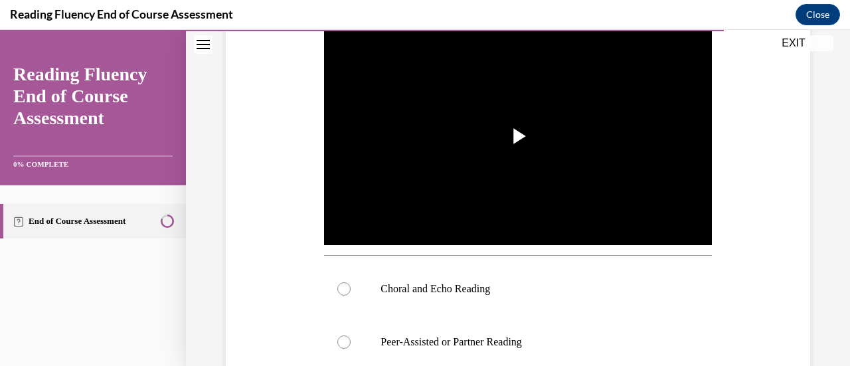
scroll to position [292, 0]
click at [532, 275] on label "Choral and Echo Reading" at bounding box center [517, 288] width 387 height 53
click at [351, 282] on input "Choral and Echo Reading" at bounding box center [343, 288] width 13 height 13
radio input "true"
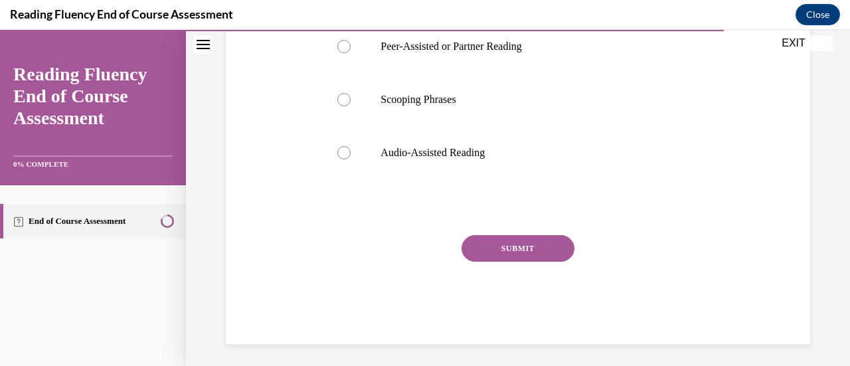
click at [534, 258] on div "SUBMIT" at bounding box center [517, 268] width 387 height 66
click at [535, 237] on button "SUBMIT" at bounding box center [517, 248] width 113 height 27
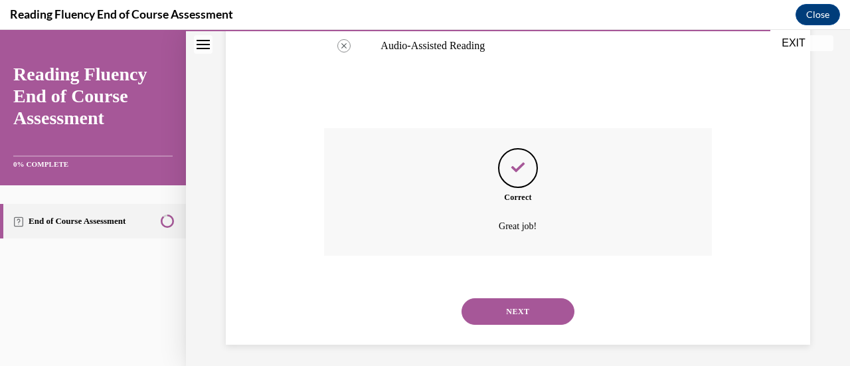
scroll to position [695, 0]
click at [523, 311] on button "NEXT" at bounding box center [517, 310] width 113 height 27
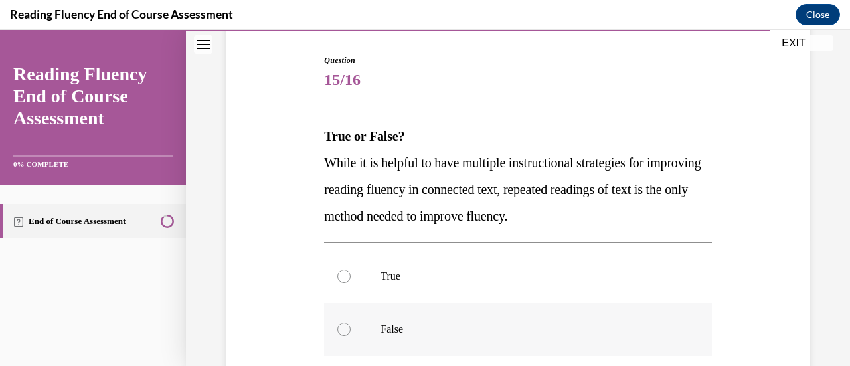
click at [398, 314] on label "False" at bounding box center [517, 329] width 387 height 53
click at [351, 323] on input "False" at bounding box center [343, 329] width 13 height 13
radio input "true"
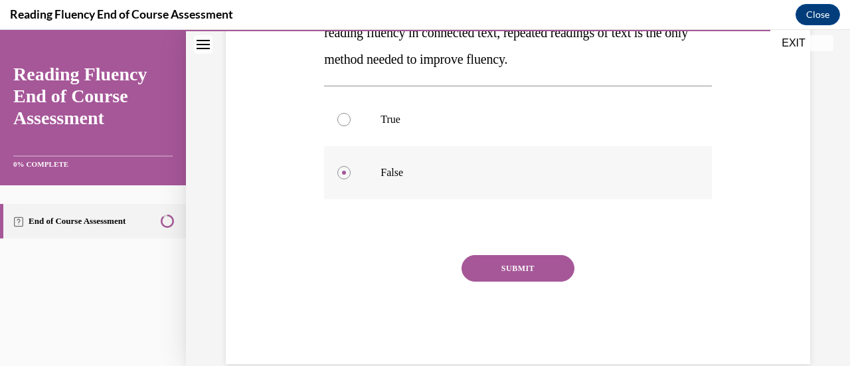
scroll to position [287, 0]
click at [489, 272] on button "SUBMIT" at bounding box center [517, 267] width 113 height 27
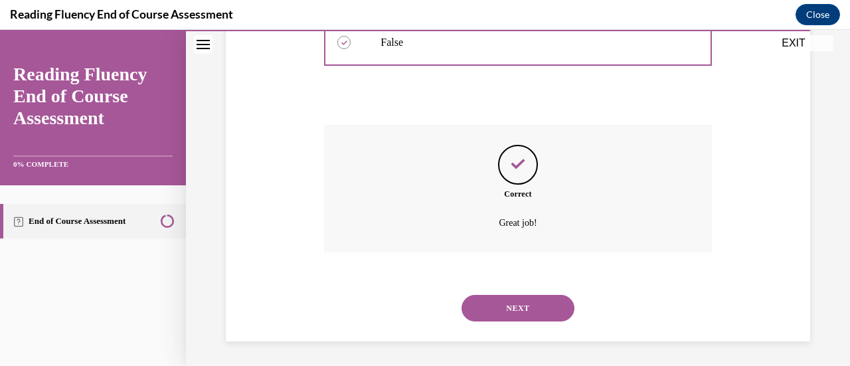
scroll to position [418, 0]
click at [510, 299] on button "NEXT" at bounding box center [517, 306] width 113 height 27
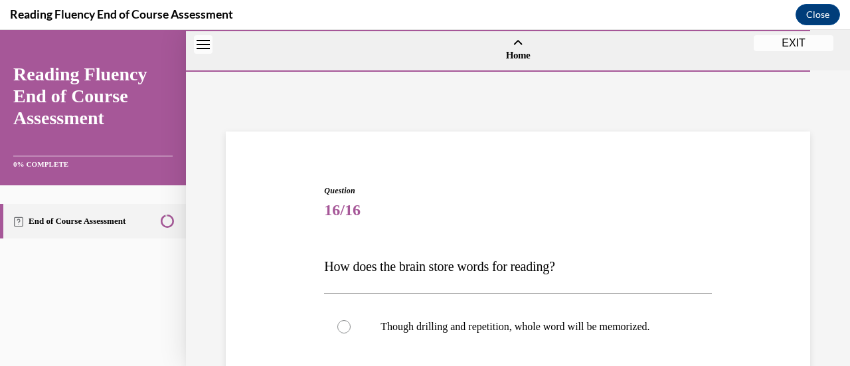
scroll to position [364, 0]
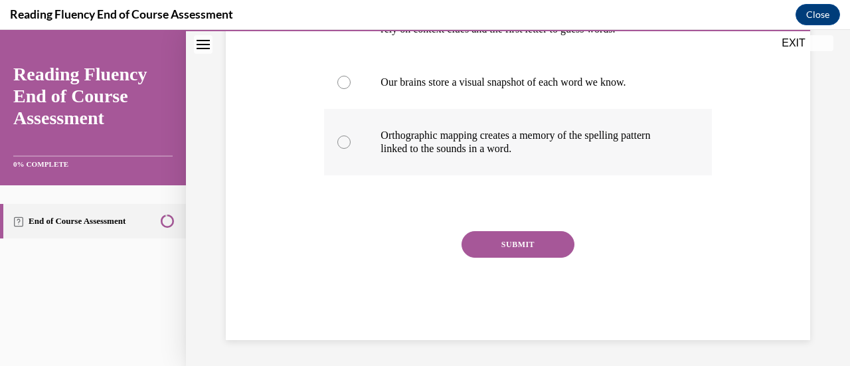
click at [523, 135] on p "Orthographic mapping creates a memory of the spelling pattern linked to the sou…" at bounding box center [528, 142] width 297 height 27
click at [351, 135] on input "Orthographic mapping creates a memory of the spelling pattern linked to the sou…" at bounding box center [343, 141] width 13 height 13
radio input "true"
click at [515, 244] on button "SUBMIT" at bounding box center [517, 244] width 113 height 27
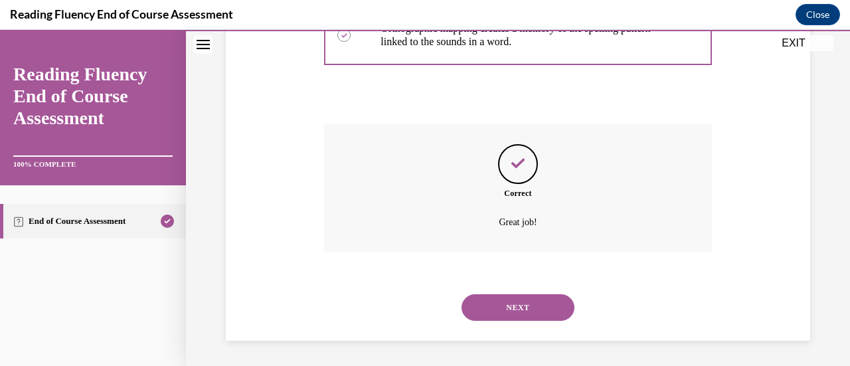
scroll to position [471, 0]
click at [511, 303] on button "NEXT" at bounding box center [517, 306] width 113 height 27
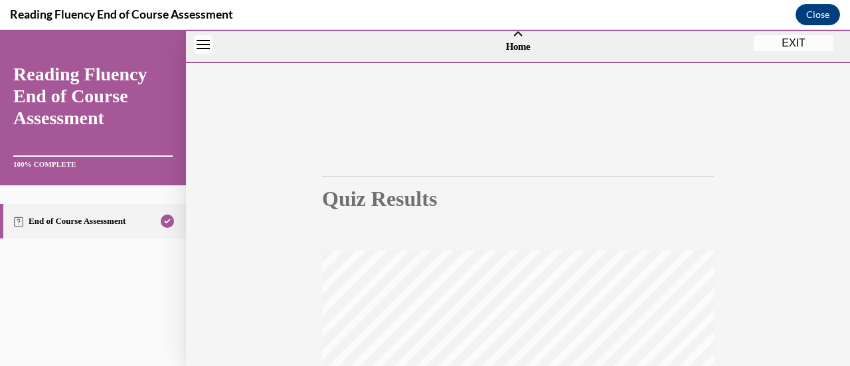
scroll to position [344, 0]
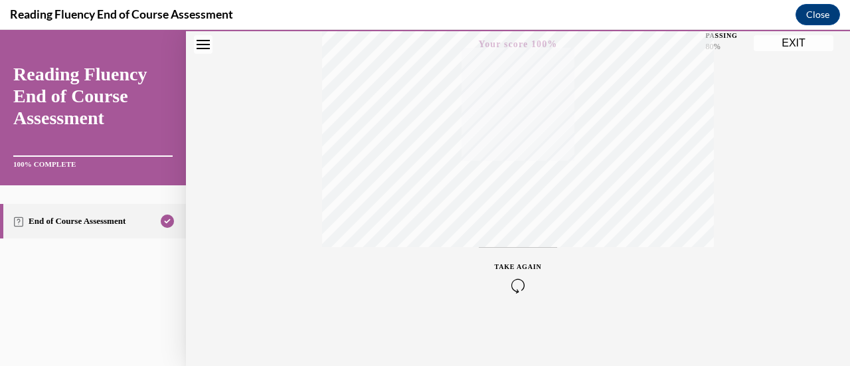
click at [823, 44] on button "EXIT" at bounding box center [793, 43] width 80 height 16
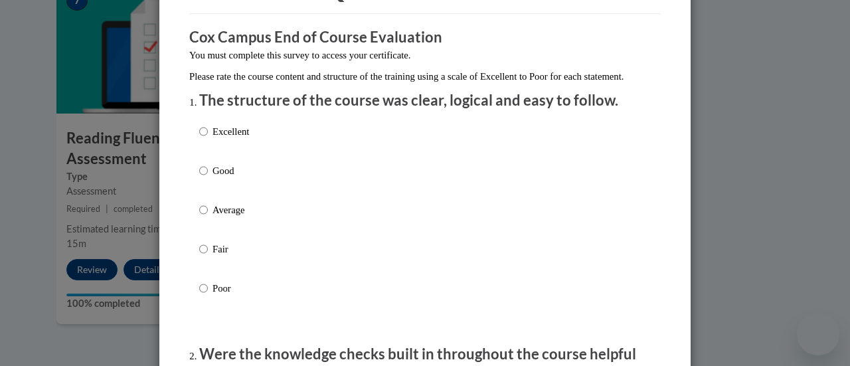
scroll to position [98, 0]
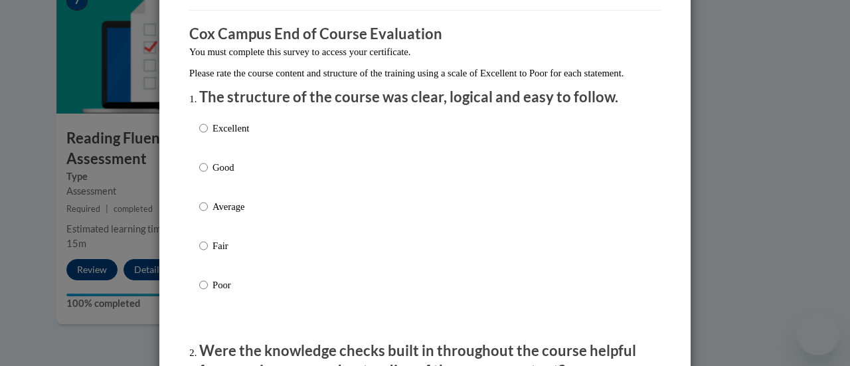
click at [224, 151] on label "Excellent" at bounding box center [224, 139] width 50 height 36
click at [208, 135] on input "Excellent" at bounding box center [203, 128] width 9 height 15
radio input "true"
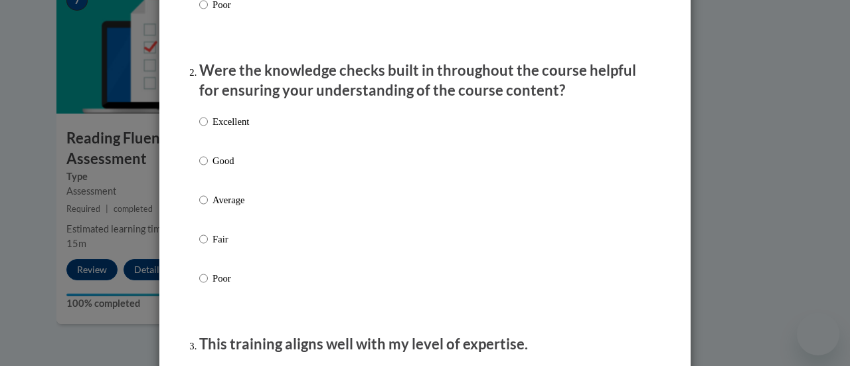
scroll to position [380, 0]
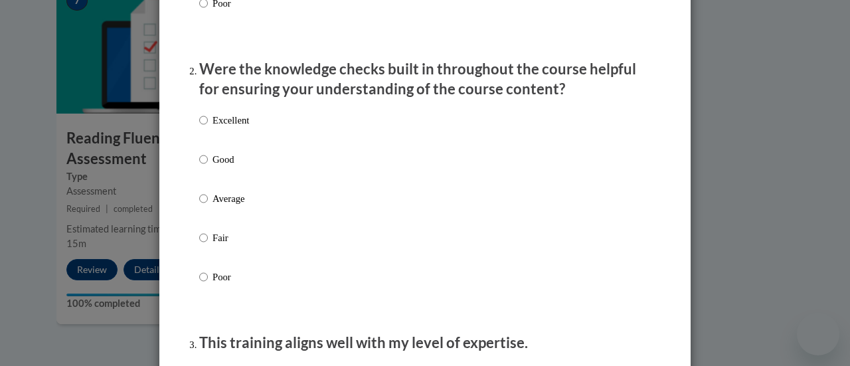
click at [230, 141] on label "Excellent" at bounding box center [224, 131] width 50 height 36
click at [208, 127] on input "Excellent" at bounding box center [203, 120] width 9 height 15
radio input "true"
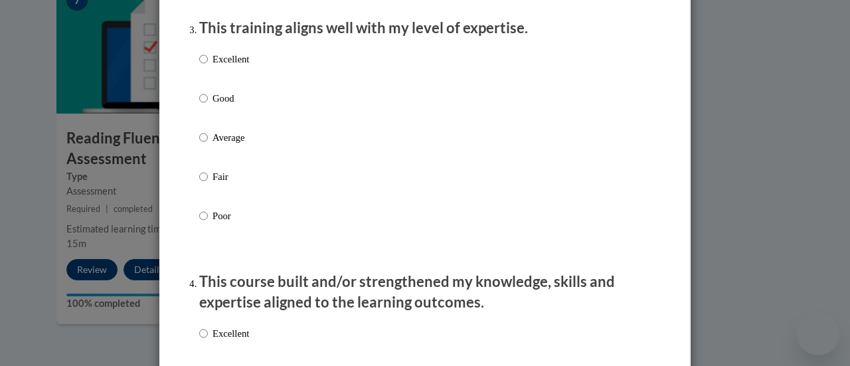
scroll to position [695, 0]
click at [235, 87] on label "Excellent" at bounding box center [224, 69] width 50 height 36
click at [208, 66] on input "Excellent" at bounding box center [203, 58] width 9 height 15
radio input "true"
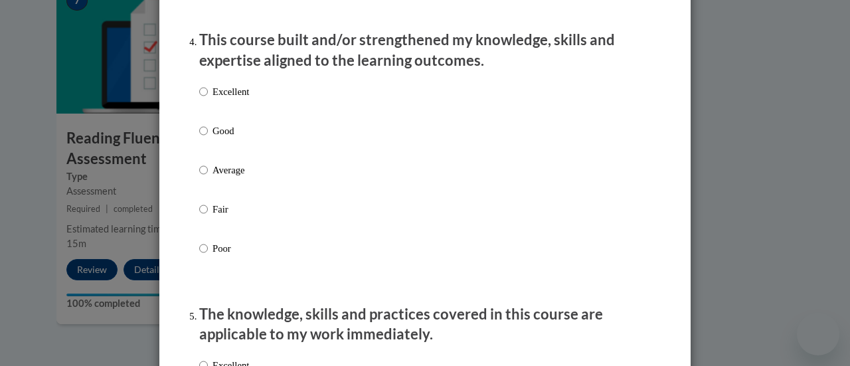
scroll to position [937, 0]
click at [232, 98] on p "Excellent" at bounding box center [230, 91] width 37 height 15
click at [208, 98] on input "Excellent" at bounding box center [203, 91] width 9 height 15
radio input "true"
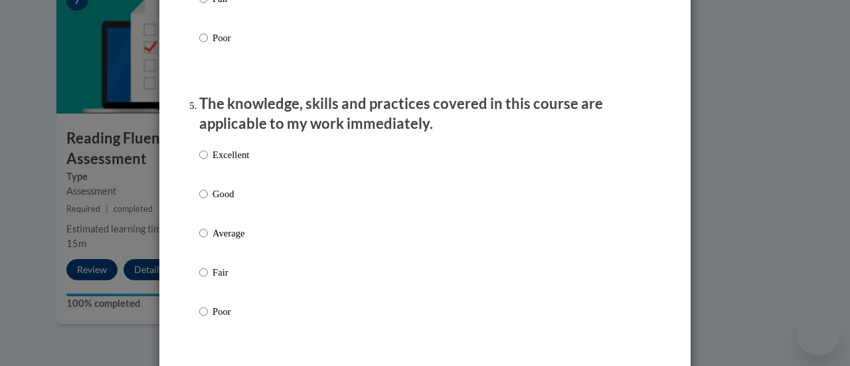
scroll to position [1156, 0]
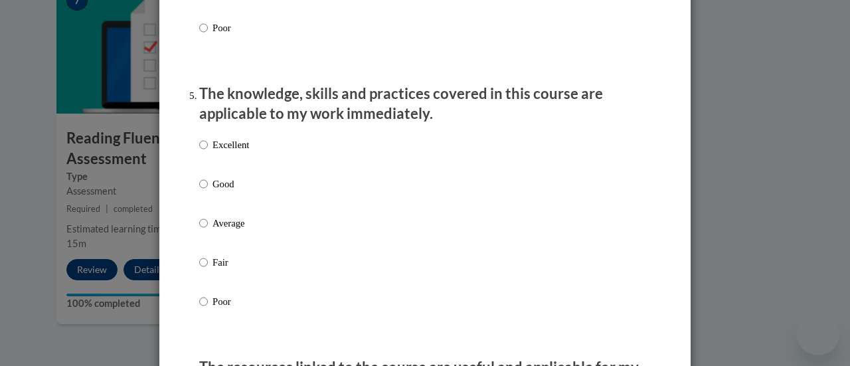
click at [231, 147] on div "Excellent Good Average Fair Poor" at bounding box center [224, 234] width 50 height 206
click at [229, 152] on p "Excellent" at bounding box center [230, 144] width 37 height 15
click at [208, 152] on input "Excellent" at bounding box center [203, 144] width 9 height 15
radio input "true"
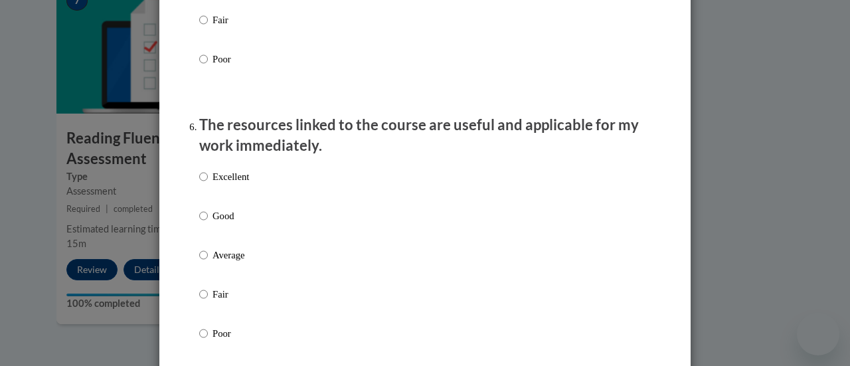
scroll to position [1472, 0]
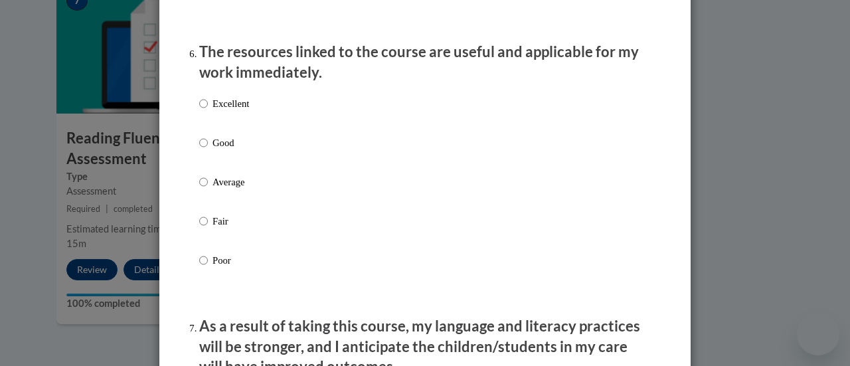
click at [235, 111] on p "Excellent" at bounding box center [230, 103] width 37 height 15
click at [208, 111] on input "Excellent" at bounding box center [203, 103] width 9 height 15
radio input "true"
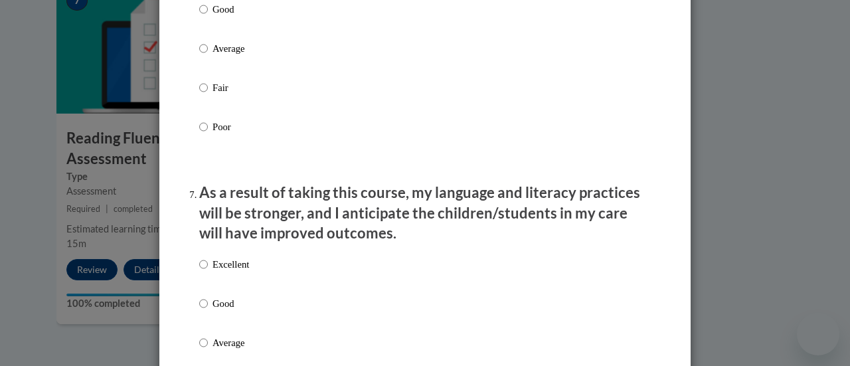
scroll to position [1608, 0]
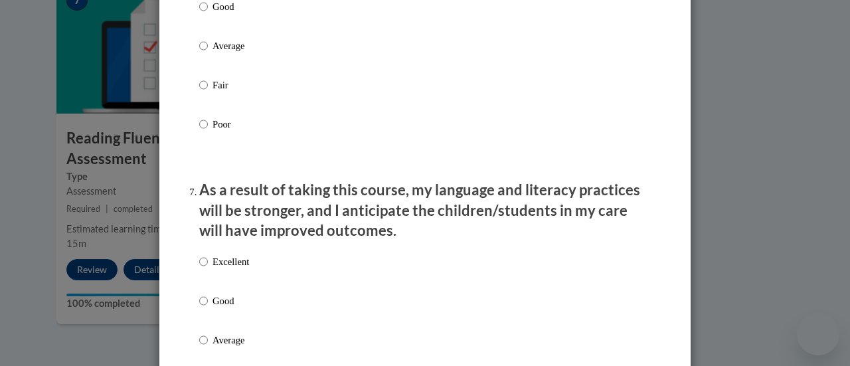
click at [212, 269] on p "Excellent" at bounding box center [230, 261] width 37 height 15
click at [208, 269] on input "Excellent" at bounding box center [203, 261] width 9 height 15
radio input "true"
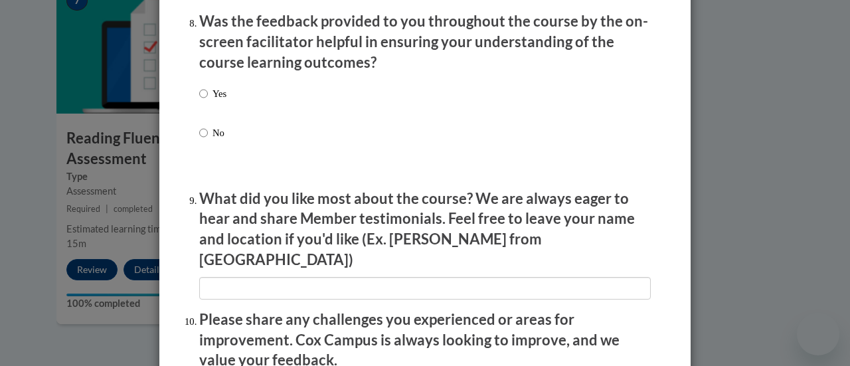
scroll to position [2071, 0]
click at [200, 100] on input "Yes" at bounding box center [203, 93] width 9 height 15
radio input "true"
click at [200, 100] on input "Yes" at bounding box center [203, 93] width 9 height 15
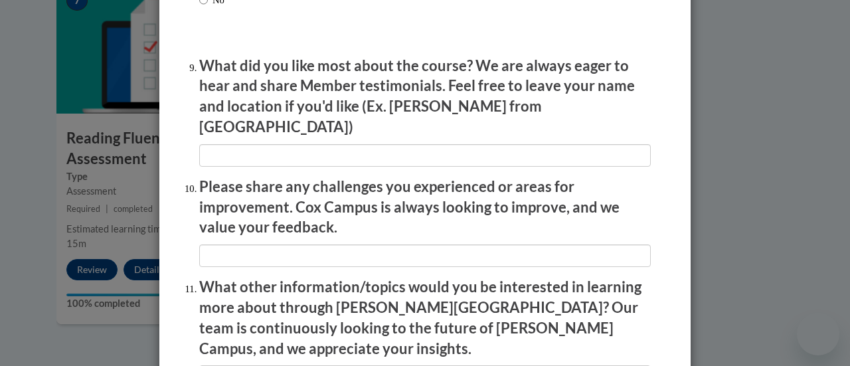
scroll to position [2394, 0]
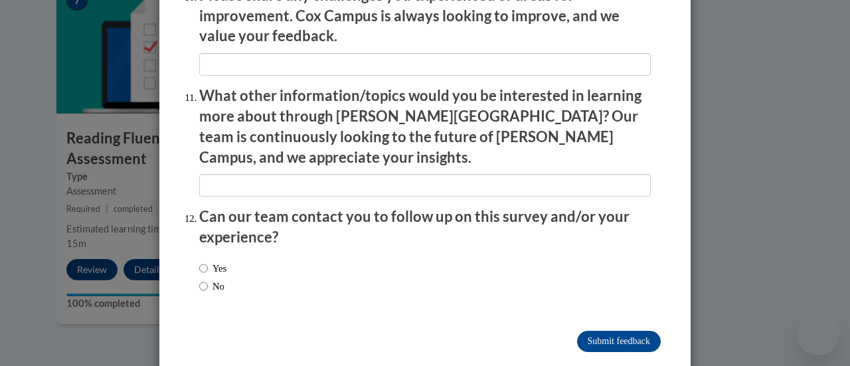
click at [216, 279] on label "No" at bounding box center [211, 286] width 25 height 15
click at [208, 279] on input "No" at bounding box center [203, 286] width 9 height 15
radio input "true"
click at [643, 331] on input "Submit feedback" at bounding box center [619, 341] width 84 height 21
